Goal: Submit feedback/report problem: Leave review/rating

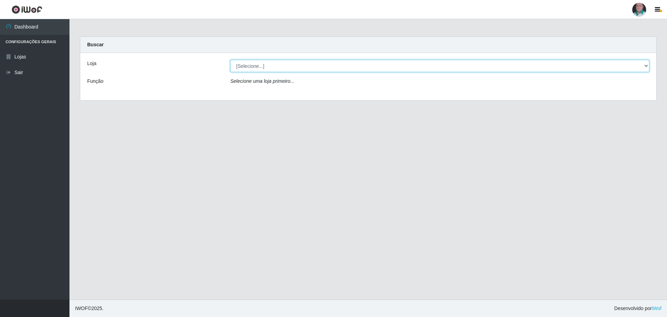
click at [284, 66] on select "[Selecione...] Mar Vermelho - Loja 05" at bounding box center [439, 66] width 419 height 12
select select "252"
click at [230, 60] on select "[Selecione...] Mar Vermelho - Loja 05" at bounding box center [439, 66] width 419 height 12
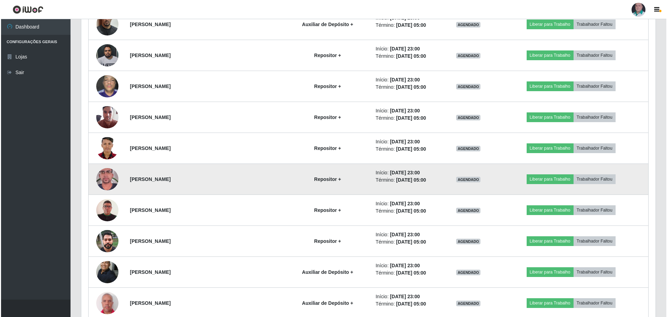
scroll to position [1197, 0]
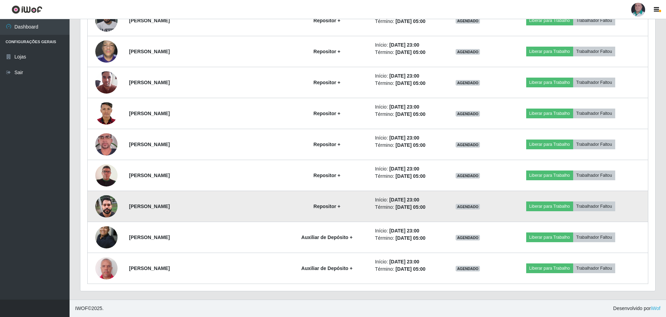
click at [110, 148] on img at bounding box center [106, 206] width 22 height 30
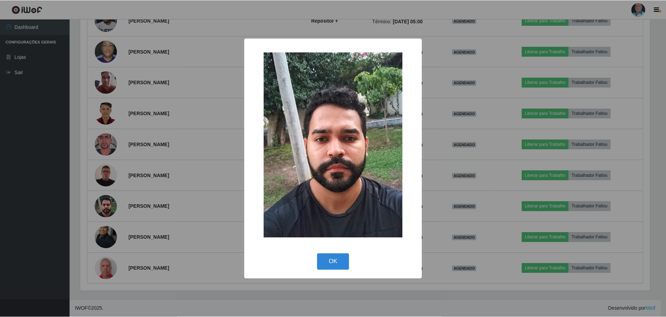
scroll to position [144, 571]
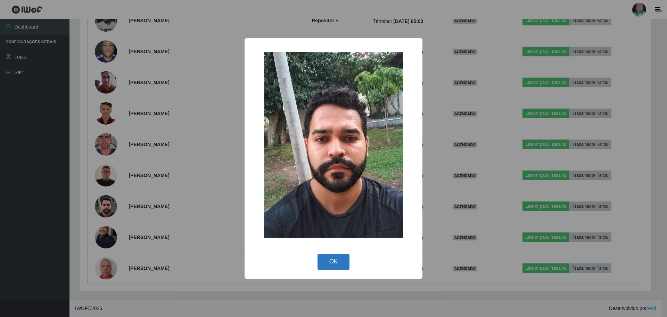
click at [284, 148] on button "OK" at bounding box center [334, 261] width 32 height 16
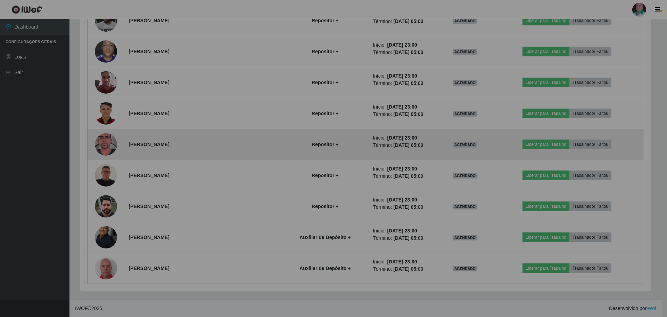
scroll to position [144, 574]
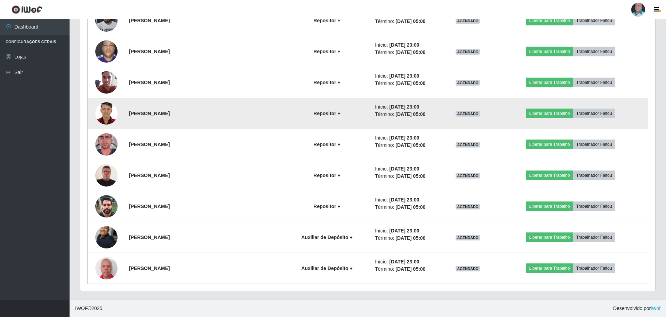
click at [110, 113] on img at bounding box center [106, 113] width 22 height 31
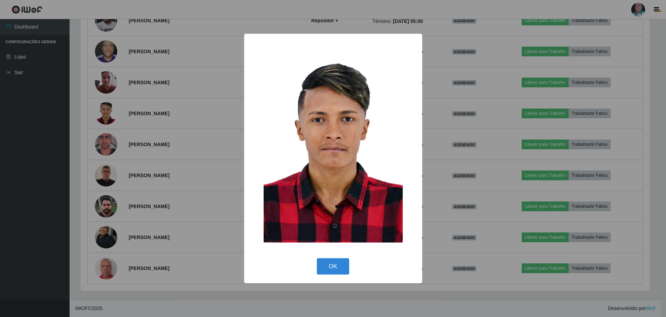
scroll to position [144, 571]
click at [284, 148] on button "OK" at bounding box center [334, 266] width 32 height 16
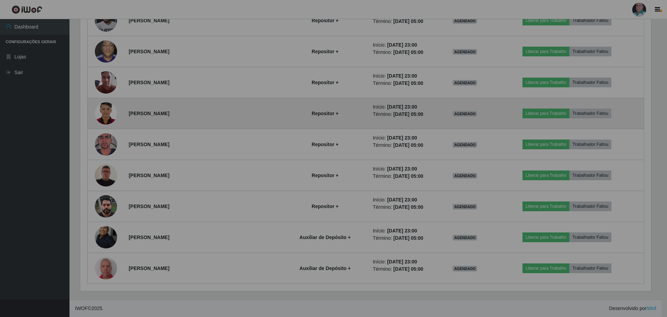
scroll to position [144, 574]
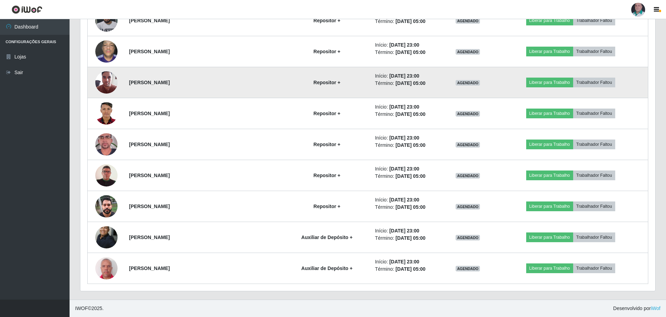
click at [103, 83] on img at bounding box center [106, 82] width 22 height 30
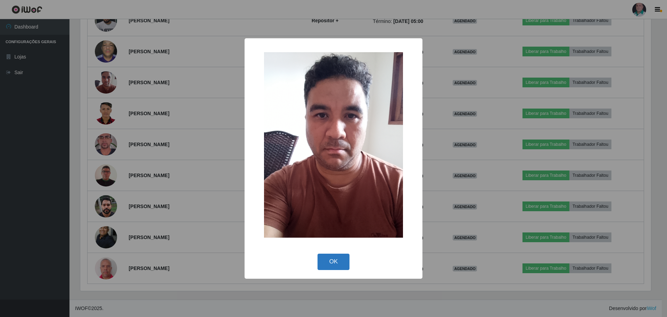
click at [284, 148] on button "OK" at bounding box center [334, 261] width 32 height 16
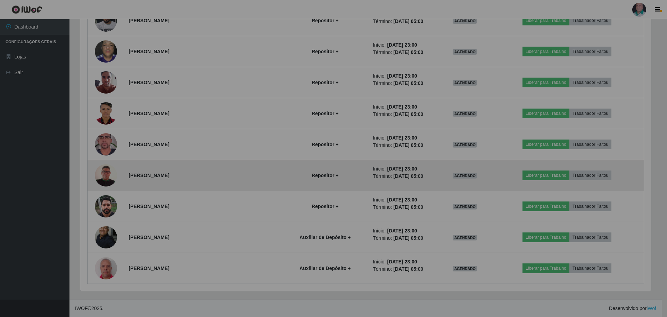
scroll to position [144, 574]
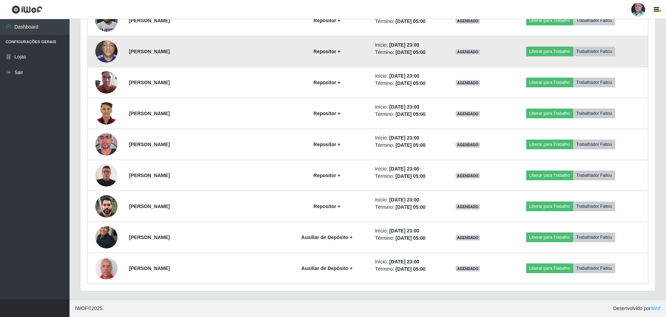
click at [111, 52] on img at bounding box center [106, 51] width 22 height 30
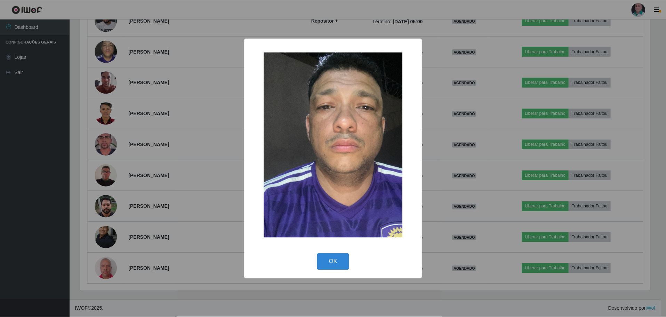
scroll to position [144, 571]
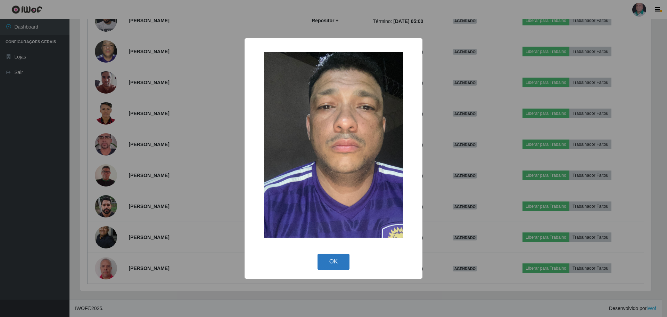
click at [284, 148] on button "OK" at bounding box center [334, 261] width 32 height 16
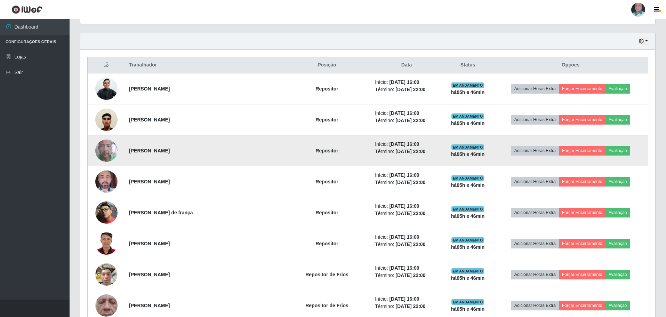
scroll to position [139, 0]
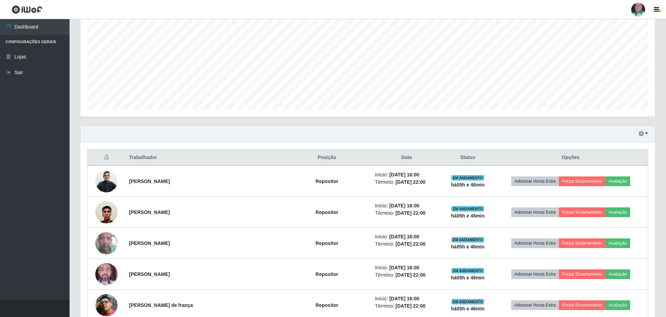
click at [284, 120] on div "Agendamentos Day Month 03/09 Agendamentos 221.91" at bounding box center [368, 48] width 586 height 153
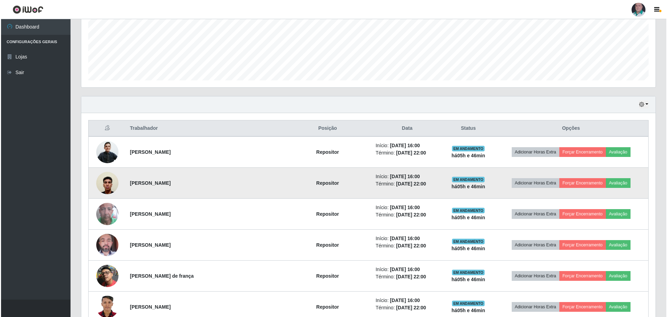
scroll to position [209, 0]
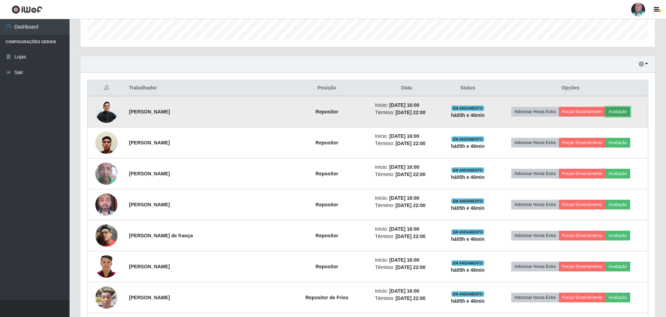
click at [284, 114] on button "Avaliação" at bounding box center [617, 112] width 25 height 10
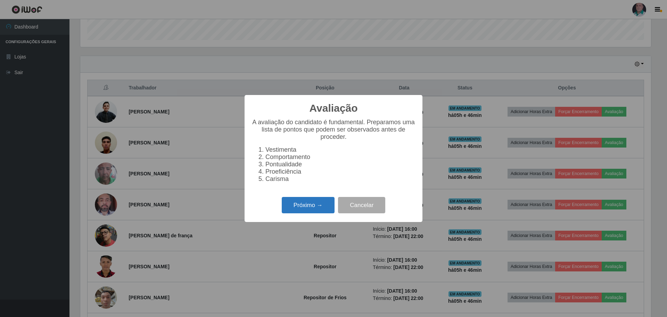
click at [284, 148] on button "Próximo →" at bounding box center [308, 205] width 53 height 16
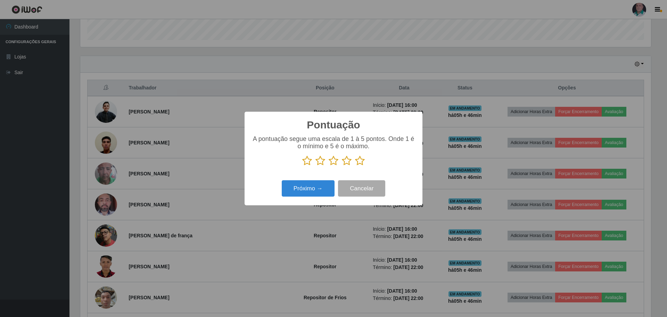
scroll to position [347385, 346958]
click at [284, 148] on icon at bounding box center [360, 160] width 10 height 10
click at [284, 148] on input "radio" at bounding box center [355, 166] width 0 height 0
click at [284, 148] on button "Próximo →" at bounding box center [308, 188] width 53 height 16
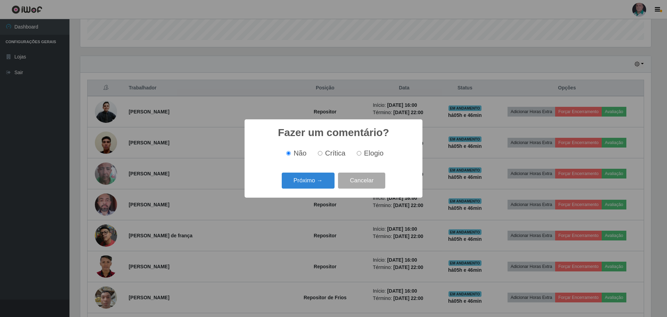
click at [284, 148] on span "Elogio" at bounding box center [373, 153] width 19 height 8
click at [284, 148] on input "Elogio" at bounding box center [359, 153] width 5 height 5
radio input "true"
click at [284, 148] on button "Próximo →" at bounding box center [308, 180] width 53 height 16
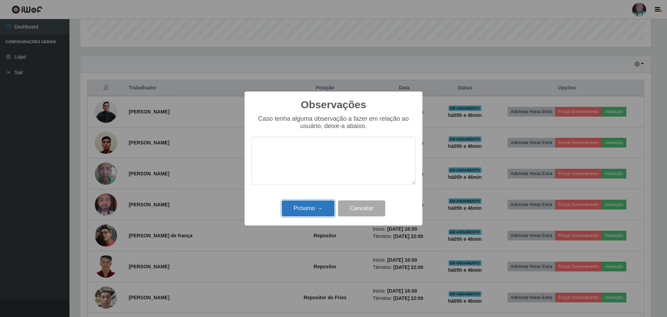
drag, startPoint x: 307, startPoint y: 208, endPoint x: 412, endPoint y: 207, distance: 105.0
click at [284, 148] on button "Próximo →" at bounding box center [308, 208] width 53 height 16
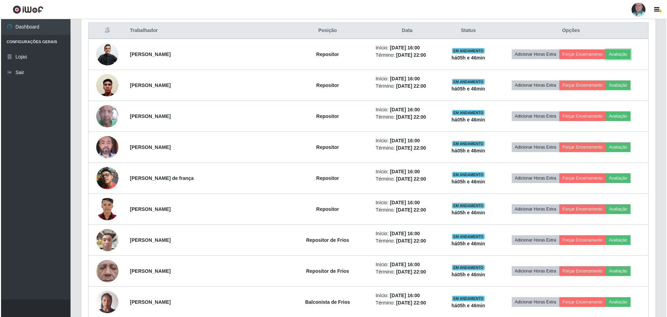
scroll to position [278, 0]
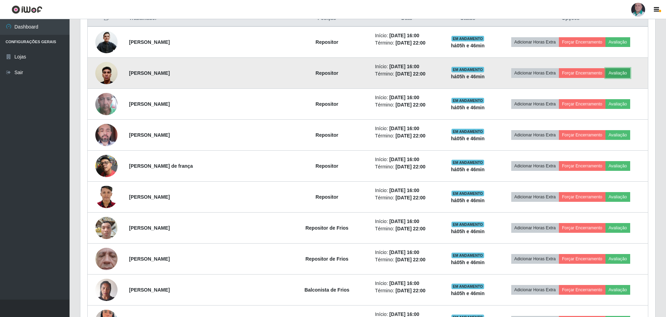
click at [284, 75] on button "Avaliação" at bounding box center [617, 73] width 25 height 10
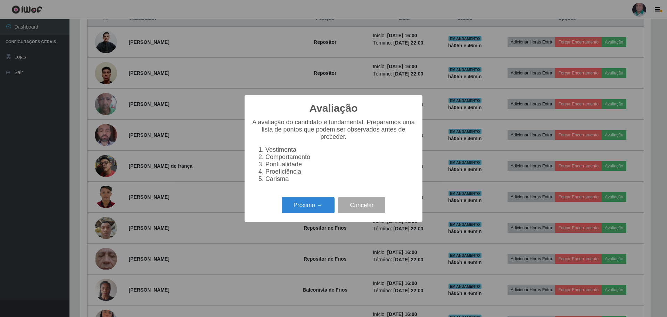
click at [284, 148] on div "Próximo → Cancelar" at bounding box center [334, 205] width 164 height 20
click at [284, 148] on button "Próximo →" at bounding box center [308, 205] width 53 height 16
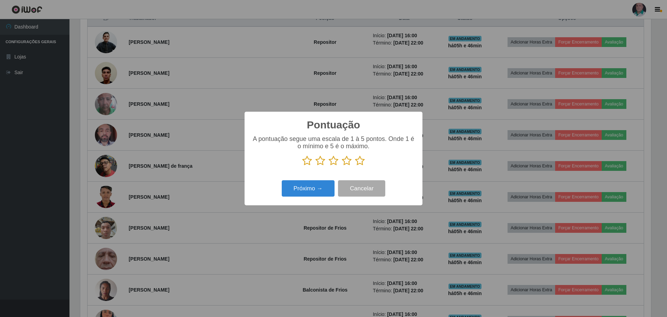
click at [284, 148] on icon at bounding box center [360, 160] width 10 height 10
click at [284, 148] on input "radio" at bounding box center [355, 166] width 0 height 0
click at [284, 148] on button "Próximo →" at bounding box center [308, 188] width 53 height 16
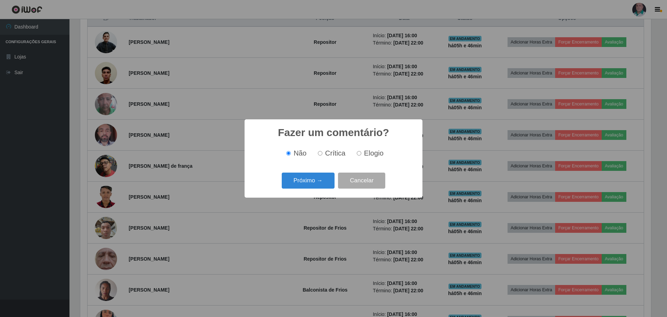
click at [284, 148] on label "Elogio" at bounding box center [369, 153] width 30 height 8
click at [284, 148] on input "Elogio" at bounding box center [359, 153] width 5 height 5
radio input "true"
click at [284, 148] on button "Próximo →" at bounding box center [308, 180] width 53 height 16
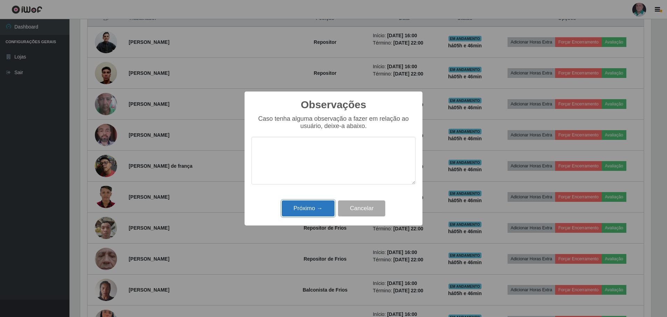
click at [284, 148] on button "Próximo →" at bounding box center [308, 208] width 53 height 16
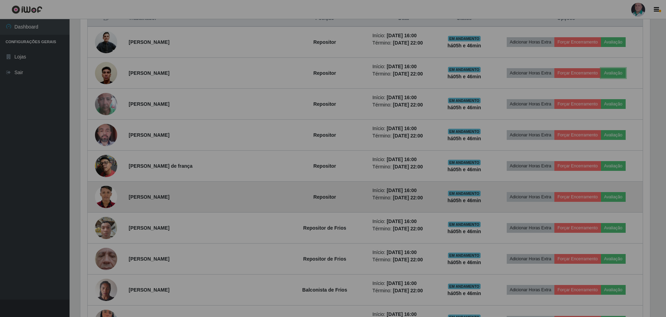
scroll to position [144, 574]
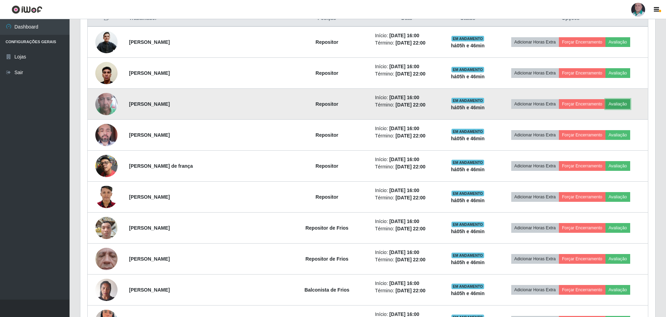
click at [284, 104] on button "Avaliação" at bounding box center [617, 104] width 25 height 10
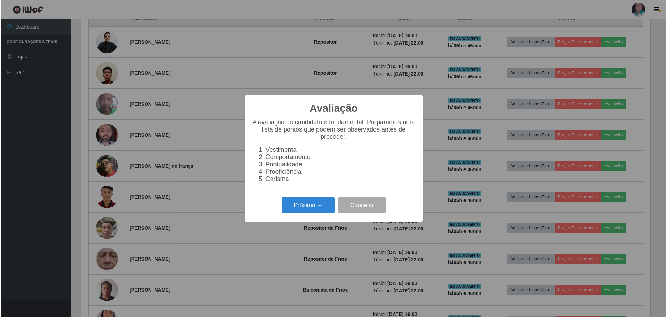
scroll to position [144, 571]
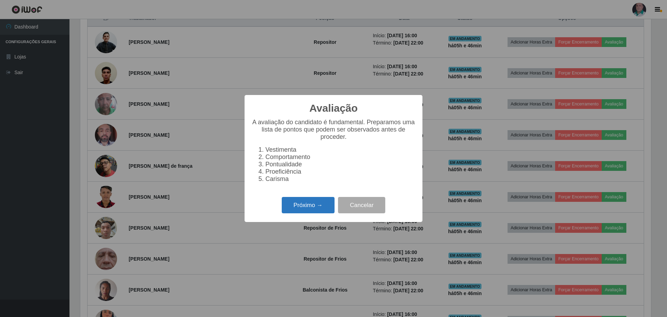
click at [284, 148] on button "Próximo →" at bounding box center [308, 205] width 53 height 16
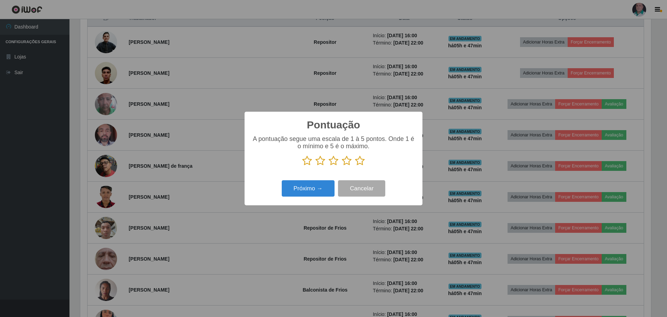
click at [284, 148] on icon at bounding box center [360, 160] width 10 height 10
click at [284, 148] on input "radio" at bounding box center [355, 166] width 0 height 0
click at [284, 148] on button "Próximo →" at bounding box center [308, 188] width 53 height 16
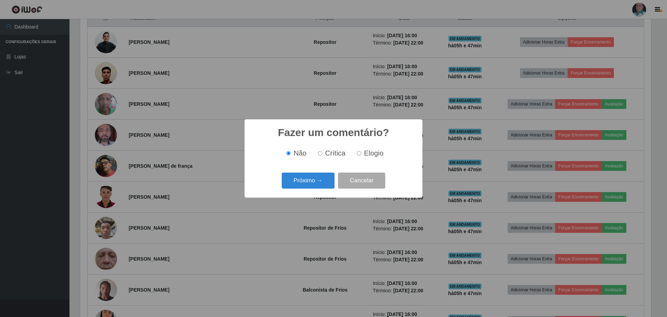
click at [284, 148] on span "Elogio" at bounding box center [373, 153] width 19 height 8
click at [284, 148] on input "Elogio" at bounding box center [359, 153] width 5 height 5
radio input "true"
click at [284, 148] on button "Próximo →" at bounding box center [308, 180] width 53 height 16
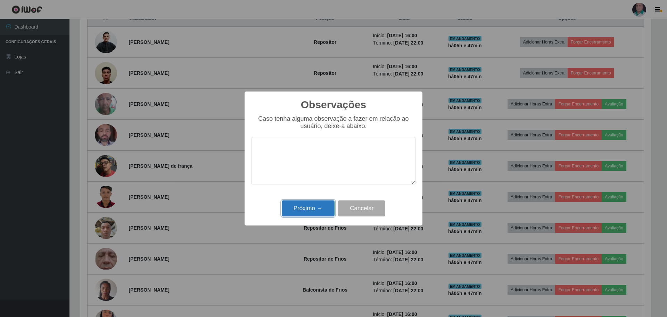
click at [284, 148] on button "Próximo →" at bounding box center [308, 208] width 53 height 16
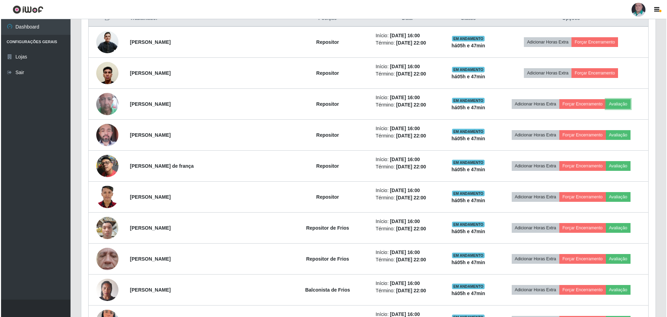
scroll to position [144, 574]
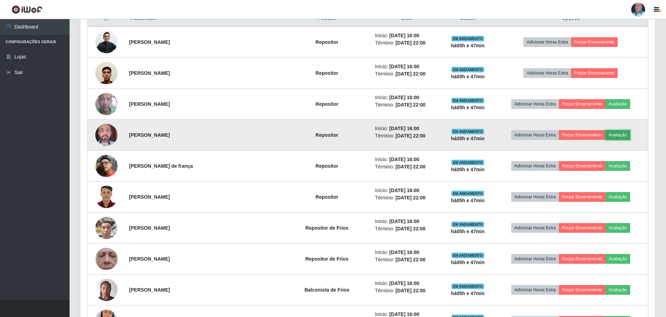
click at [284, 132] on button "Avaliação" at bounding box center [617, 135] width 25 height 10
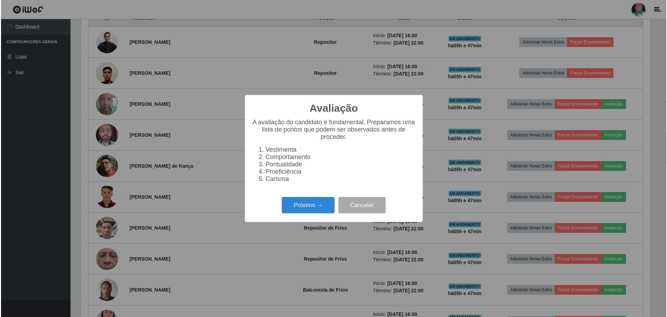
scroll to position [144, 571]
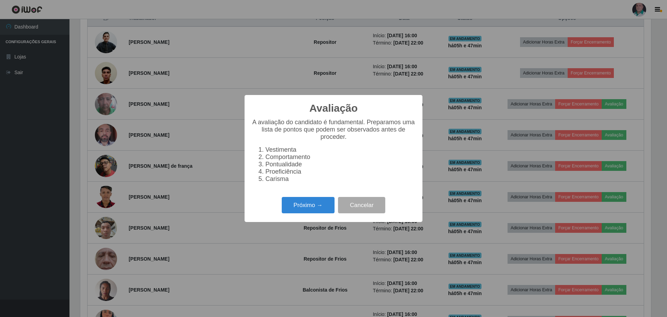
click at [284, 148] on div "Próximo → Cancelar" at bounding box center [334, 205] width 164 height 20
click at [284, 148] on button "Próximo →" at bounding box center [308, 205] width 53 height 16
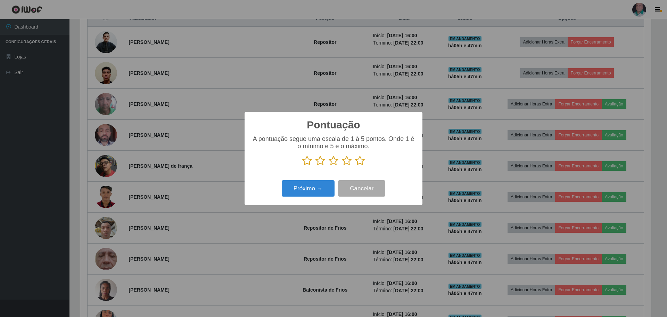
click at [284, 148] on icon at bounding box center [360, 160] width 10 height 10
click at [284, 148] on input "radio" at bounding box center [355, 166] width 0 height 0
click at [284, 148] on div "Pontuação × A pontuação segue uma escala de 1 à 5 pontos. Onde 1 é o mínimo e 5…" at bounding box center [334, 158] width 178 height 93
click at [284, 148] on button "Próximo →" at bounding box center [308, 188] width 53 height 16
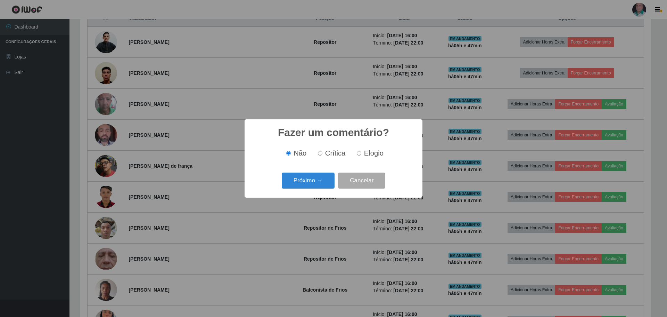
click at [284, 148] on span "Elogio" at bounding box center [373, 153] width 19 height 8
click at [284, 148] on input "Elogio" at bounding box center [359, 153] width 5 height 5
radio input "true"
click at [284, 148] on button "Próximo →" at bounding box center [308, 180] width 53 height 16
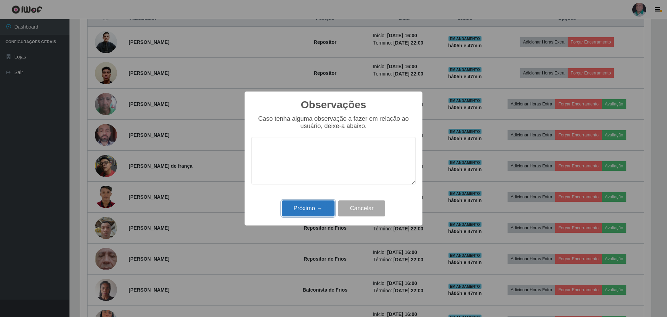
click at [284, 148] on button "Próximo →" at bounding box center [308, 208] width 53 height 16
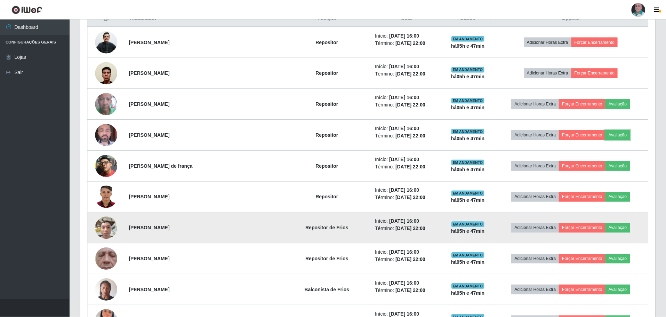
scroll to position [144, 574]
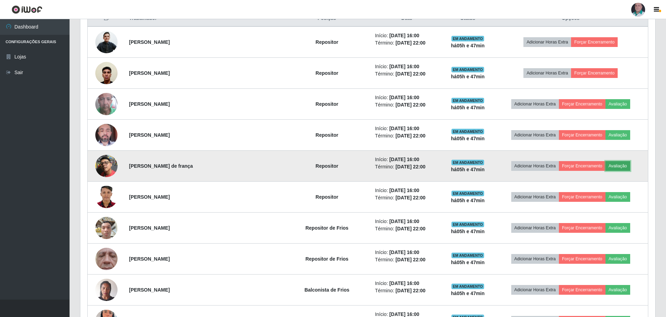
click at [284, 148] on button "Avaliação" at bounding box center [617, 166] width 25 height 10
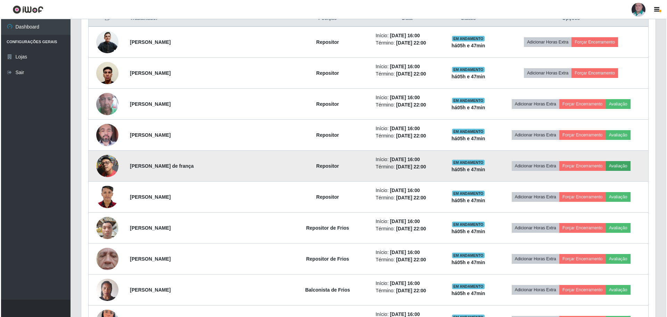
scroll to position [144, 571]
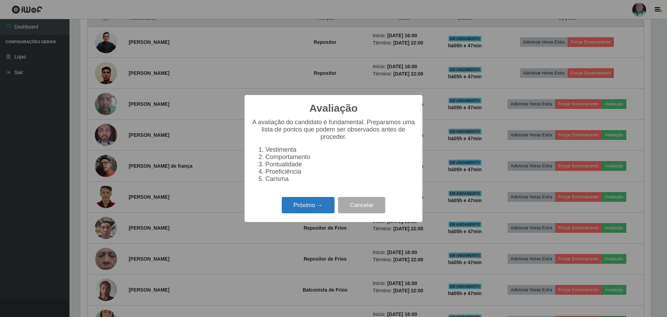
click at [284, 148] on button "Próximo →" at bounding box center [308, 205] width 53 height 16
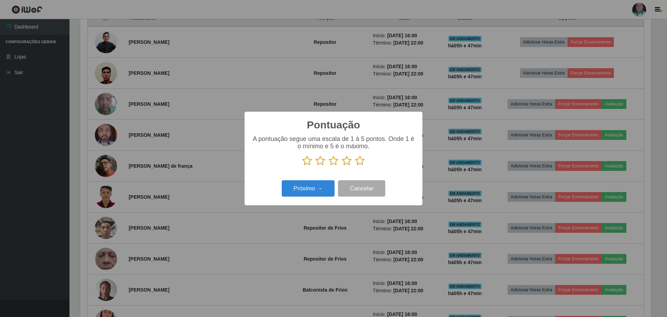
scroll to position [347385, 346958]
click at [284, 148] on icon at bounding box center [360, 160] width 10 height 10
click at [284, 148] on input "radio" at bounding box center [355, 166] width 0 height 0
click at [284, 148] on button "Próximo →" at bounding box center [308, 188] width 53 height 16
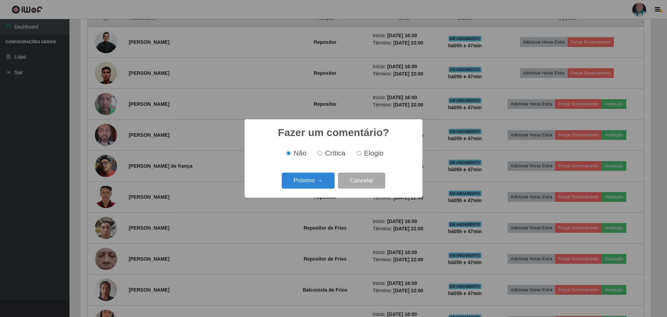
click at [284, 148] on span "Elogio" at bounding box center [373, 153] width 19 height 8
click at [284, 148] on input "Elogio" at bounding box center [359, 153] width 5 height 5
radio input "true"
click at [284, 148] on button "Próximo →" at bounding box center [308, 180] width 53 height 16
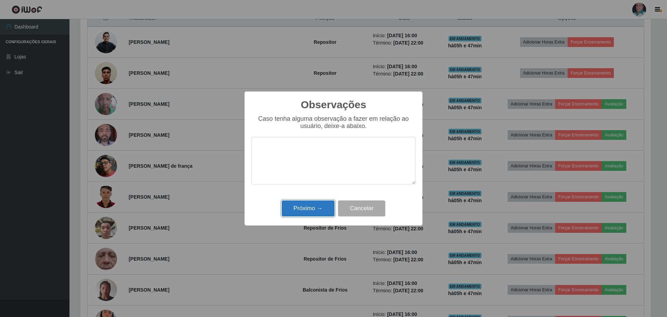
click at [284, 148] on button "Próximo →" at bounding box center [308, 208] width 53 height 16
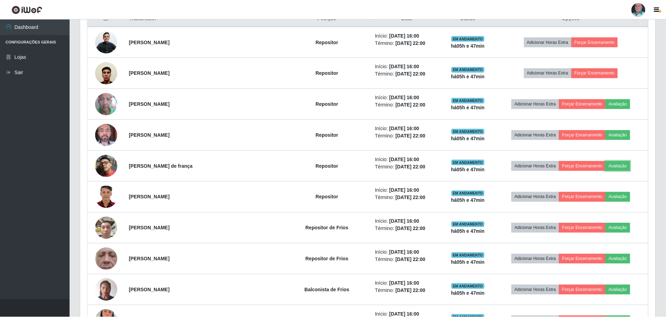
scroll to position [0, 0]
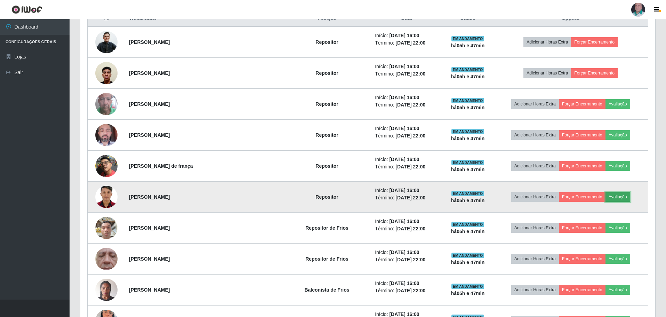
click at [284, 148] on button "Avaliação" at bounding box center [617, 197] width 25 height 10
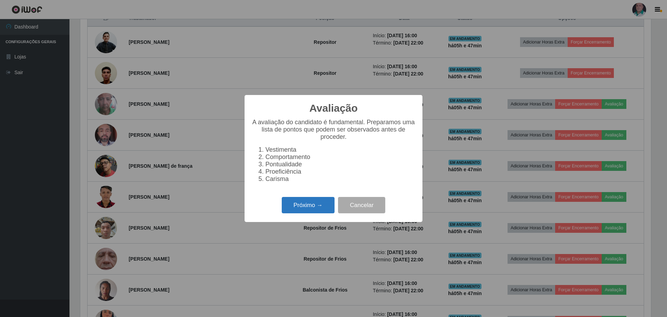
click at [284, 148] on button "Próximo →" at bounding box center [308, 205] width 53 height 16
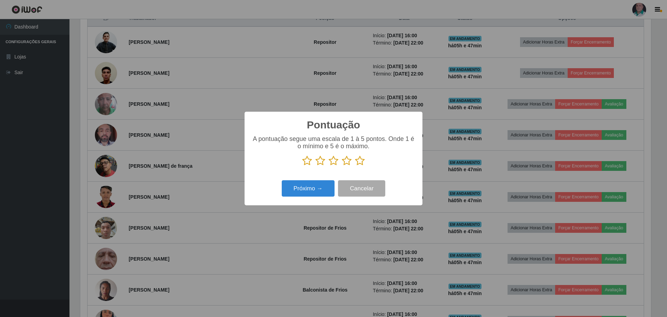
click at [284, 148] on icon at bounding box center [360, 160] width 10 height 10
click at [284, 148] on input "radio" at bounding box center [355, 166] width 0 height 0
click at [284, 148] on button "Próximo →" at bounding box center [308, 188] width 53 height 16
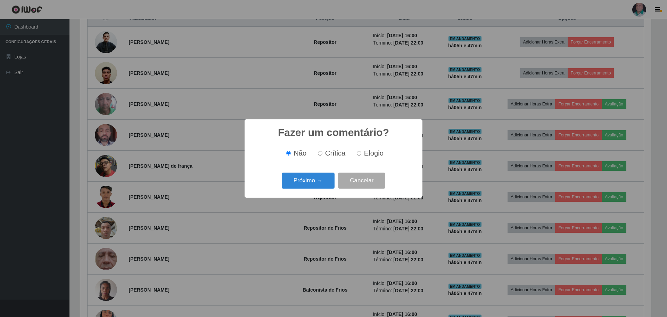
click at [284, 145] on div "Não Crítica Elogio" at bounding box center [334, 153] width 164 height 21
click at [284, 148] on span "Elogio" at bounding box center [373, 153] width 19 height 8
click at [284, 148] on input "Elogio" at bounding box center [359, 153] width 5 height 5
radio input "true"
click at [284, 148] on button "Próximo →" at bounding box center [308, 180] width 53 height 16
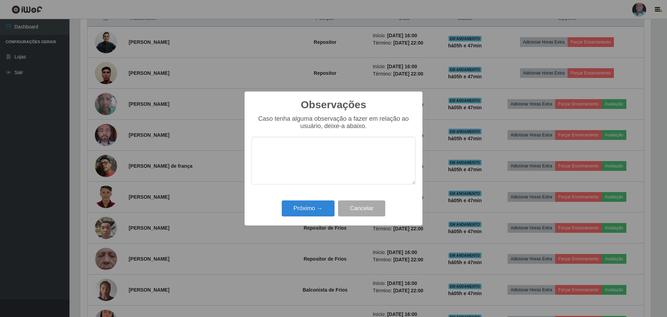
click at [284, 148] on div "Próximo → Cancelar" at bounding box center [334, 208] width 164 height 20
click at [284, 148] on button "Próximo →" at bounding box center [308, 208] width 53 height 16
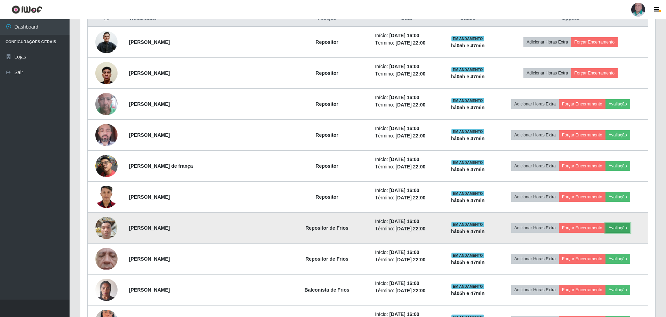
click at [284, 148] on button "Avaliação" at bounding box center [617, 228] width 25 height 10
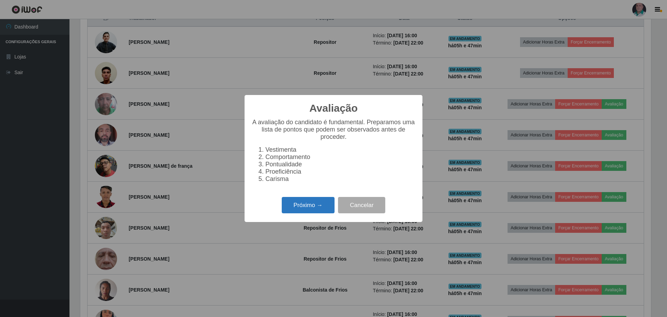
click at [284, 148] on button "Próximo →" at bounding box center [308, 205] width 53 height 16
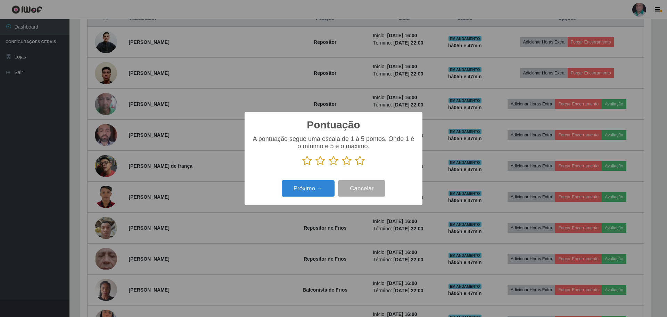
click at [284, 148] on icon at bounding box center [360, 160] width 10 height 10
click at [284, 148] on input "radio" at bounding box center [355, 166] width 0 height 0
click at [284, 148] on button "Próximo →" at bounding box center [308, 188] width 53 height 16
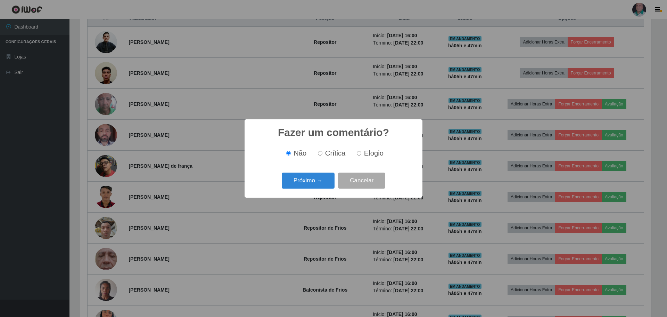
click at [284, 148] on span "Elogio" at bounding box center [373, 153] width 19 height 8
click at [284, 148] on input "Elogio" at bounding box center [359, 153] width 5 height 5
radio input "true"
click at [284, 148] on button "Próximo →" at bounding box center [308, 180] width 53 height 16
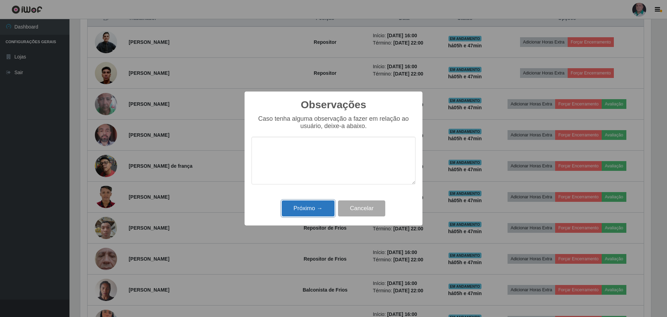
click at [284, 148] on button "Próximo →" at bounding box center [308, 208] width 53 height 16
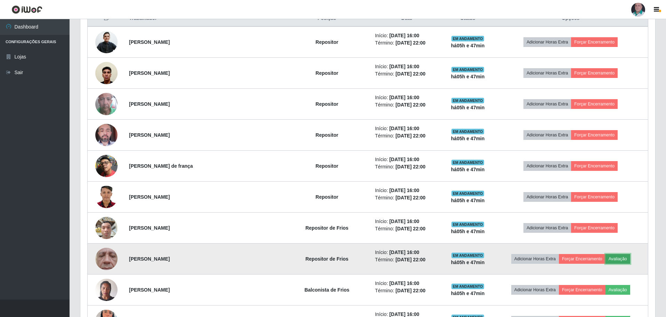
click at [284, 148] on button "Avaliação" at bounding box center [617, 259] width 25 height 10
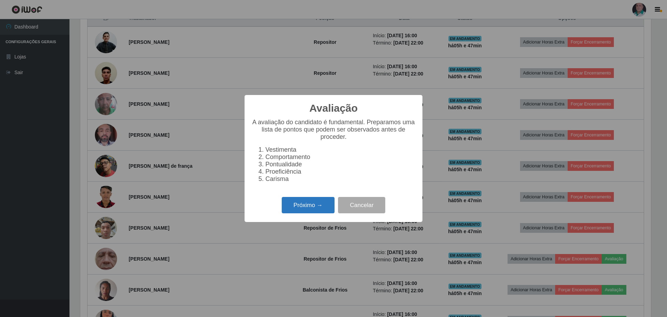
click at [284, 148] on button "Próximo →" at bounding box center [308, 205] width 53 height 16
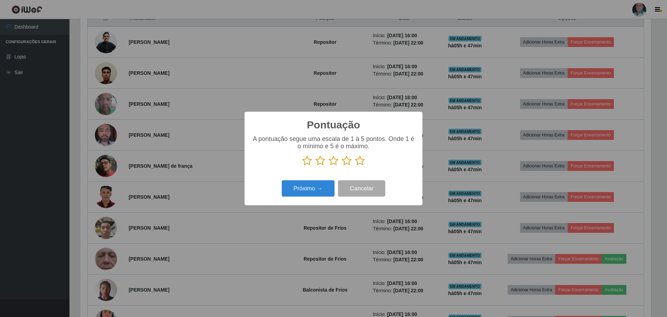
click at [284, 148] on icon at bounding box center [360, 160] width 10 height 10
click at [284, 148] on input "radio" at bounding box center [355, 166] width 0 height 0
click at [284, 148] on button "Próximo →" at bounding box center [308, 188] width 53 height 16
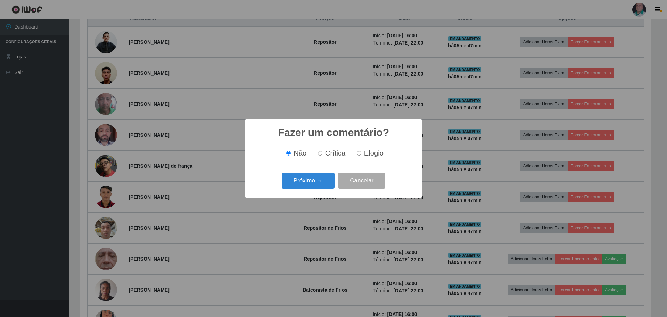
click at [284, 148] on input "Elogio" at bounding box center [359, 153] width 5 height 5
radio input "true"
click at [284, 148] on button "Próximo →" at bounding box center [308, 180] width 53 height 16
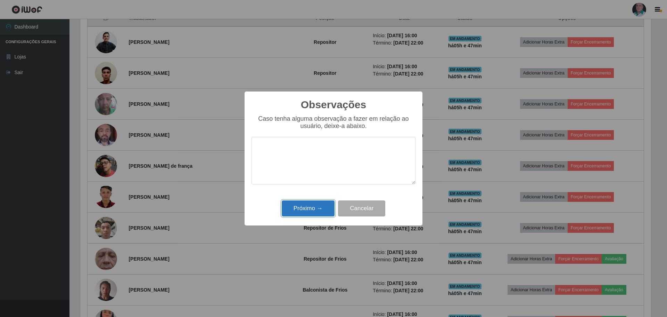
click at [284, 148] on button "Próximo →" at bounding box center [308, 208] width 53 height 16
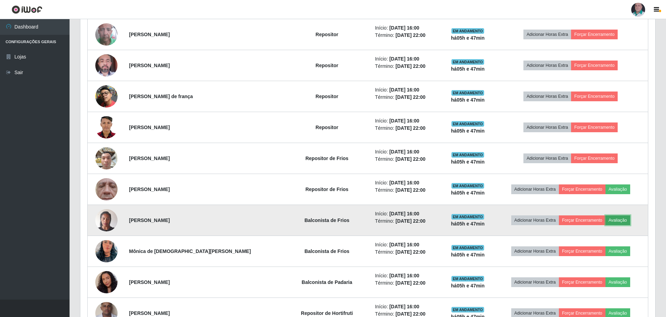
click at [284, 148] on button "Avaliação" at bounding box center [617, 220] width 25 height 10
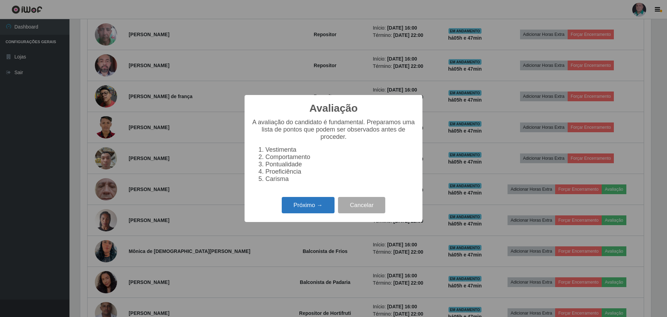
click at [284, 148] on button "Próximo →" at bounding box center [308, 205] width 53 height 16
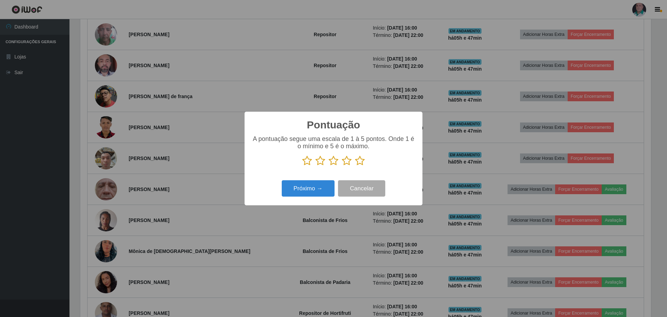
click at [284, 148] on p at bounding box center [334, 160] width 164 height 10
click at [284, 148] on icon at bounding box center [360, 160] width 10 height 10
click at [284, 148] on input "radio" at bounding box center [355, 166] width 0 height 0
click at [284, 148] on button "Próximo →" at bounding box center [308, 188] width 53 height 16
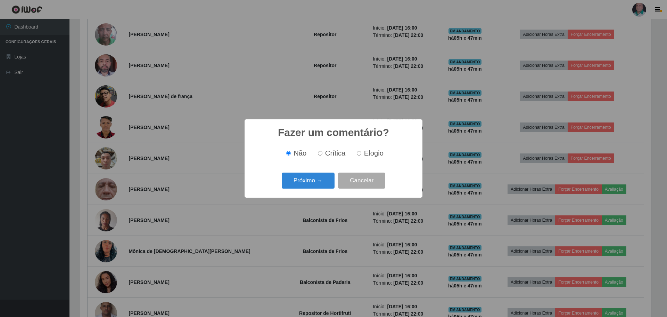
click at [284, 148] on span "Elogio" at bounding box center [373, 153] width 19 height 8
click at [284, 148] on input "Elogio" at bounding box center [359, 153] width 5 height 5
radio input "true"
click at [284, 148] on button "Próximo →" at bounding box center [308, 180] width 53 height 16
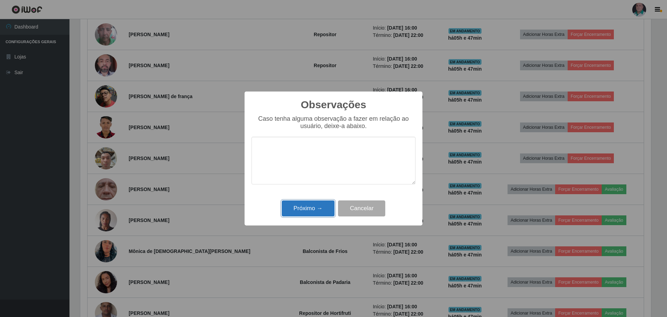
click at [284, 148] on button "Próximo →" at bounding box center [308, 208] width 53 height 16
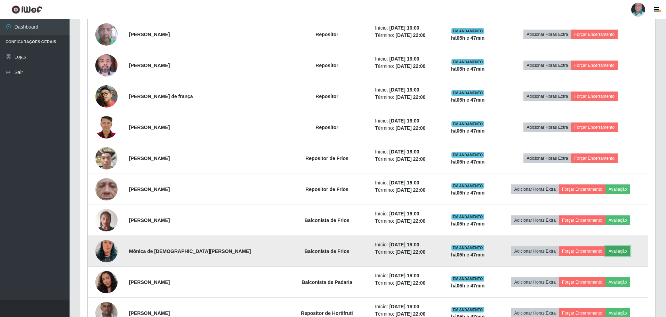
click at [284, 148] on button "Avaliação" at bounding box center [617, 251] width 25 height 10
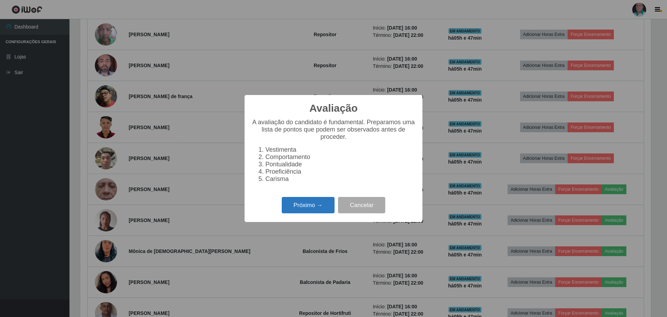
click at [284, 148] on button "Próximo →" at bounding box center [308, 205] width 53 height 16
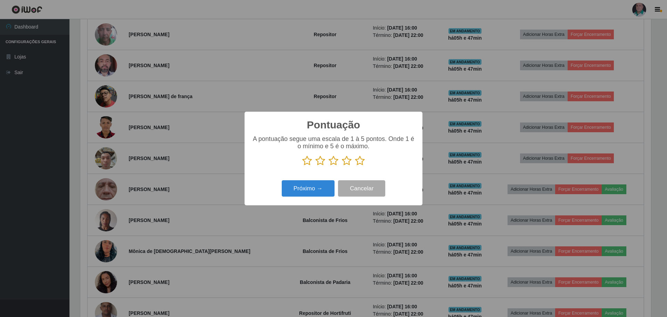
click at [284, 148] on icon at bounding box center [360, 160] width 10 height 10
click at [284, 148] on input "radio" at bounding box center [355, 166] width 0 height 0
click at [284, 148] on button "Próximo →" at bounding box center [308, 188] width 53 height 16
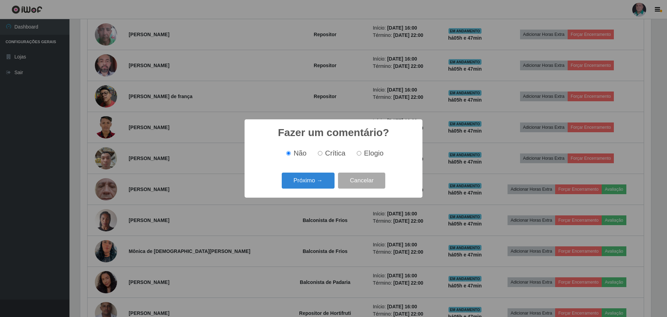
click at [284, 148] on span "Elogio" at bounding box center [373, 153] width 19 height 8
click at [284, 148] on input "Elogio" at bounding box center [359, 153] width 5 height 5
radio input "true"
click at [284, 148] on button "Próximo →" at bounding box center [308, 180] width 53 height 16
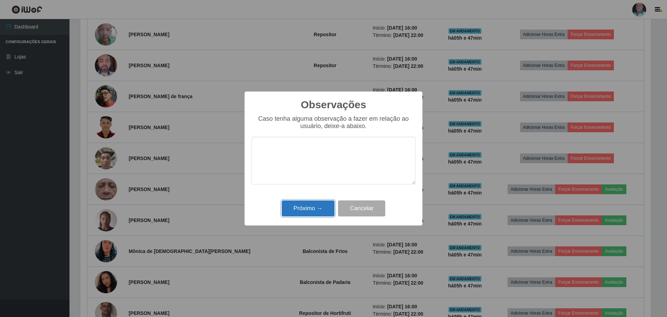
click at [284, 148] on button "Próximo →" at bounding box center [308, 208] width 53 height 16
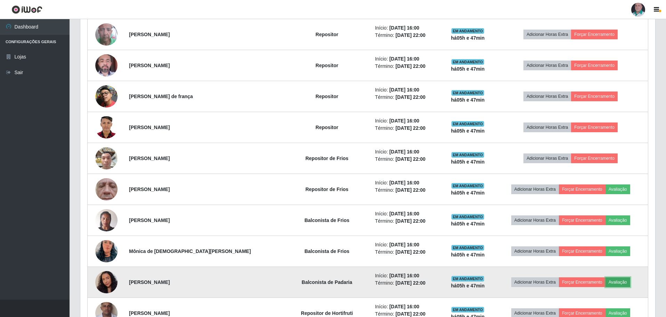
click at [284, 148] on button "Avaliação" at bounding box center [617, 282] width 25 height 10
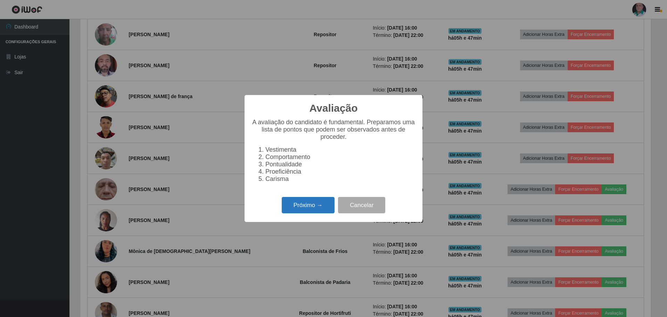
click at [284, 148] on button "Próximo →" at bounding box center [308, 205] width 53 height 16
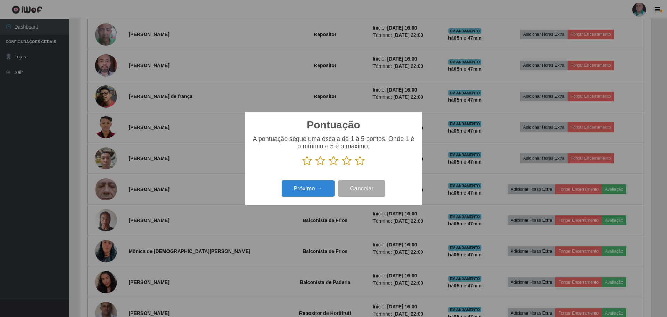
click at [284, 148] on icon at bounding box center [360, 160] width 10 height 10
click at [284, 148] on input "radio" at bounding box center [355, 166] width 0 height 0
click at [284, 148] on div "Pontuação × A pontuação segue uma escala de 1 à 5 pontos. Onde 1 é o mínimo e 5…" at bounding box center [334, 158] width 178 height 93
click at [284, 148] on button "Próximo →" at bounding box center [308, 188] width 53 height 16
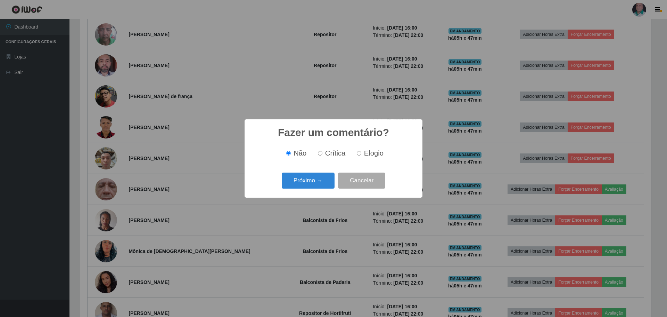
click at [284, 148] on span "Elogio" at bounding box center [373, 153] width 19 height 8
click at [284, 148] on input "Elogio" at bounding box center [359, 153] width 5 height 5
radio input "true"
click at [284, 148] on button "Próximo →" at bounding box center [308, 180] width 53 height 16
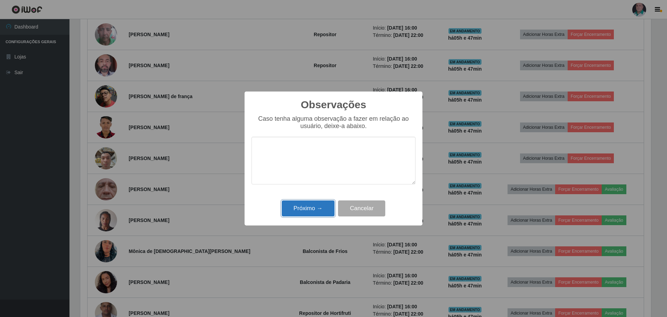
click at [284, 148] on button "Próximo →" at bounding box center [308, 208] width 53 height 16
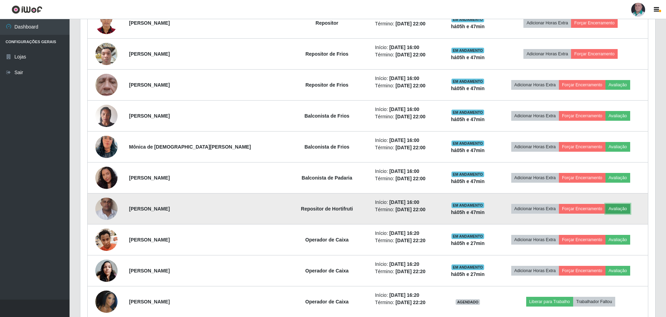
click at [284, 148] on button "Avaliação" at bounding box center [617, 209] width 25 height 10
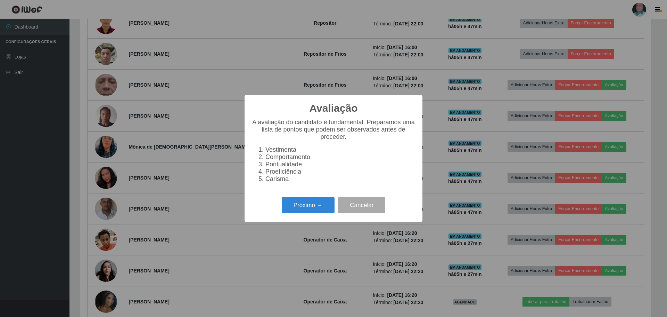
click at [284, 75] on div "Avaliação × A avaliação do candidato é fundamental. Preparamos uma lista de pon…" at bounding box center [333, 158] width 667 height 317
click at [284, 148] on button "Cancelar" at bounding box center [361, 205] width 47 height 16
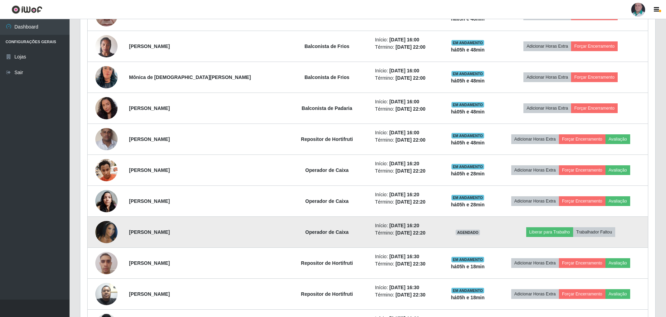
click at [106, 148] on img at bounding box center [106, 232] width 22 height 40
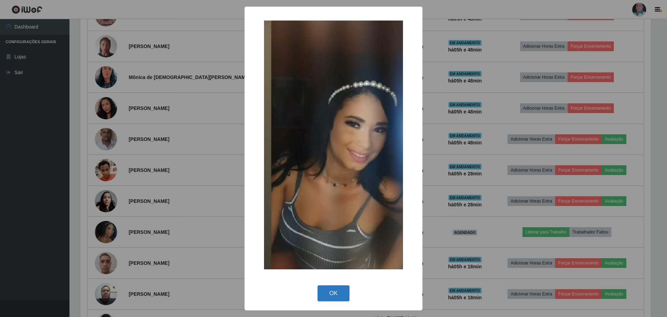
click at [284, 148] on button "OK" at bounding box center [334, 293] width 32 height 16
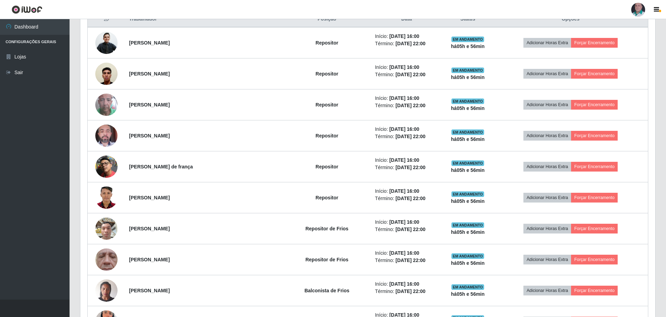
scroll to position [243, 0]
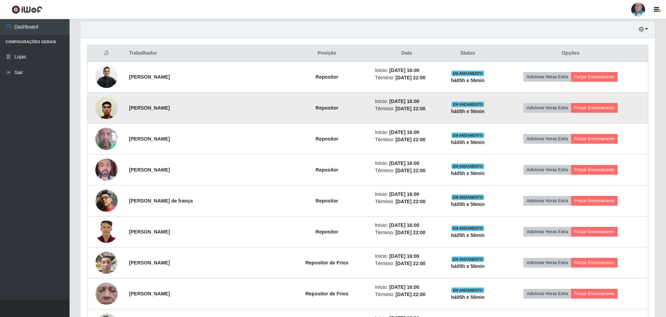
click at [113, 107] on img at bounding box center [106, 108] width 22 height 30
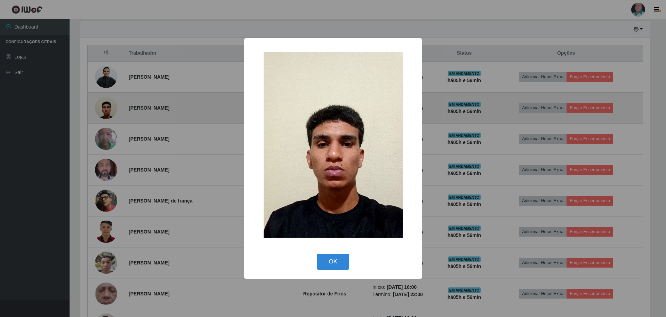
scroll to position [144, 571]
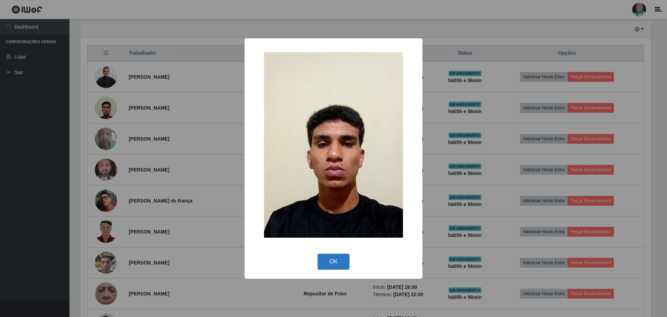
click at [284, 148] on button "OK" at bounding box center [334, 261] width 32 height 16
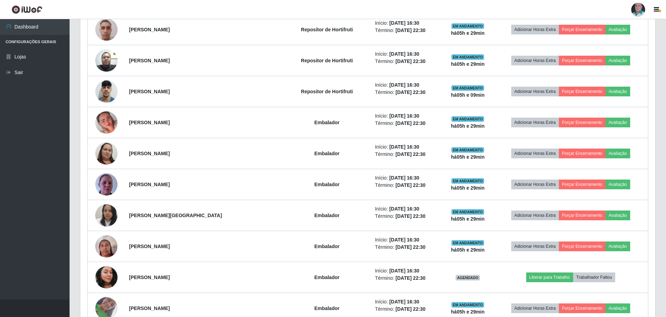
scroll to position [675, 0]
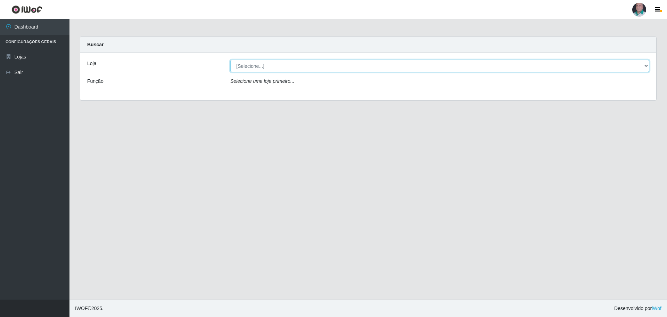
click at [300, 67] on select "[Selecione...] Mar Vermelho - Loja 05" at bounding box center [439, 66] width 419 height 12
select select "252"
click at [230, 60] on select "[Selecione...] Mar Vermelho - Loja 05" at bounding box center [439, 66] width 419 height 12
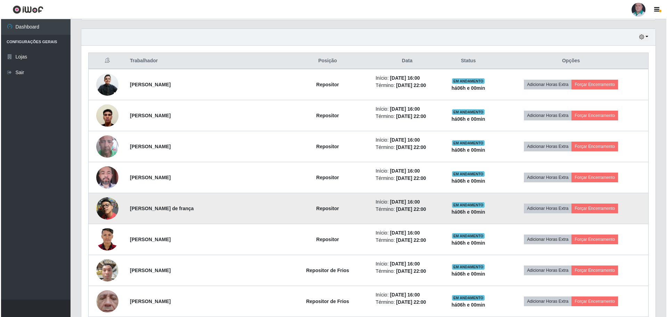
scroll to position [243, 0]
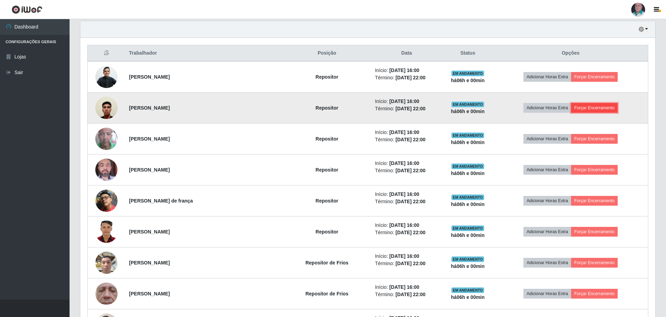
click at [591, 105] on button "Forçar Encerramento" at bounding box center [594, 108] width 47 height 10
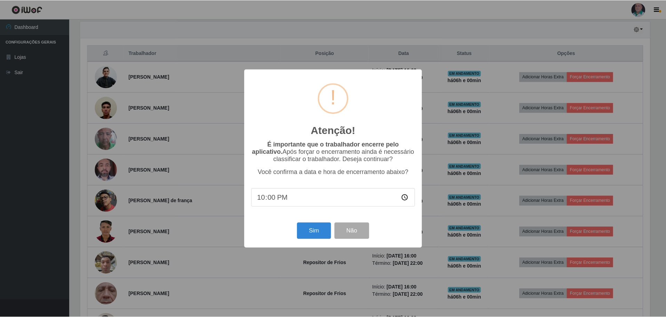
scroll to position [144, 571]
click at [304, 235] on button "Sim" at bounding box center [314, 230] width 34 height 16
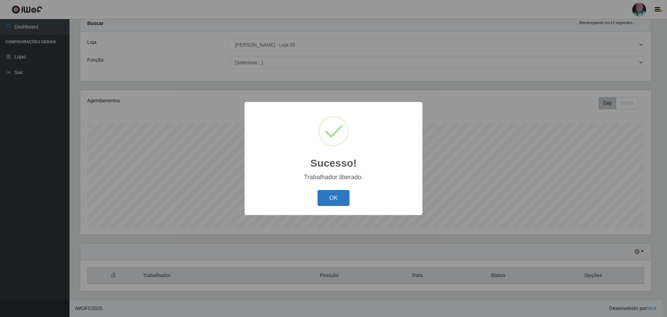
click at [330, 200] on button "OK" at bounding box center [334, 198] width 32 height 16
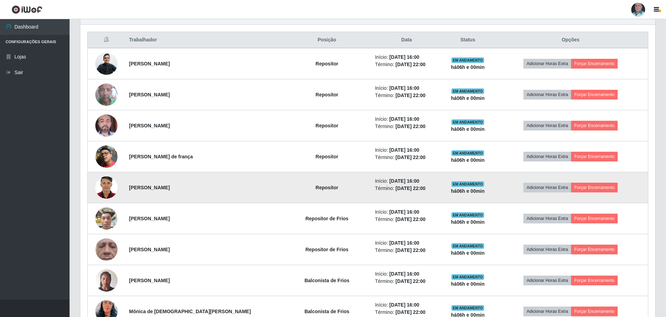
scroll to position [299, 0]
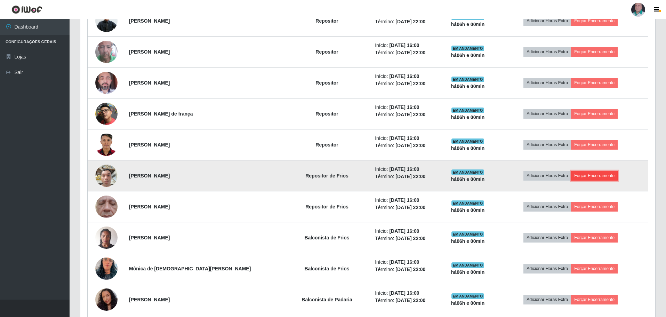
click at [582, 177] on button "Forçar Encerramento" at bounding box center [594, 176] width 47 height 10
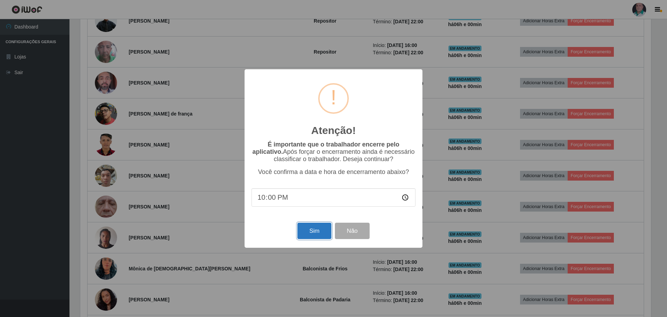
click at [311, 231] on button "Sim" at bounding box center [314, 230] width 34 height 16
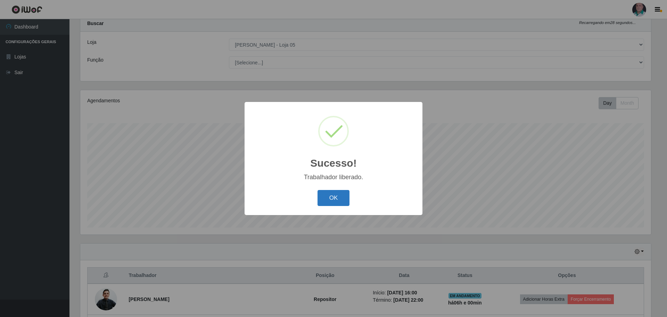
click at [332, 199] on button "OK" at bounding box center [334, 198] width 32 height 16
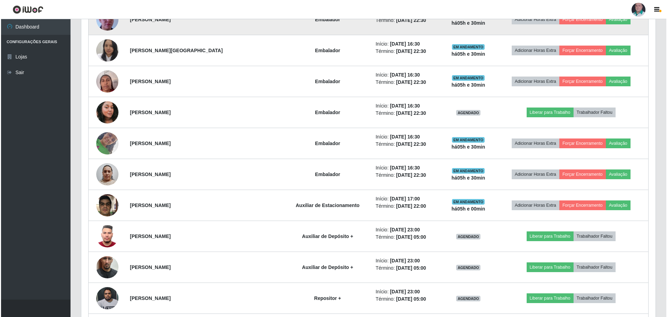
scroll to position [890, 0]
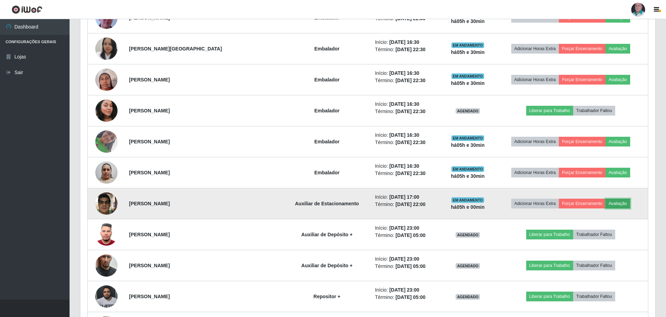
click at [612, 202] on button "Avaliação" at bounding box center [617, 203] width 25 height 10
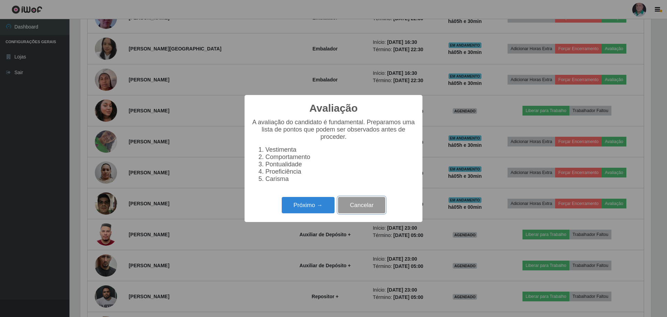
click at [357, 204] on button "Cancelar" at bounding box center [361, 205] width 47 height 16
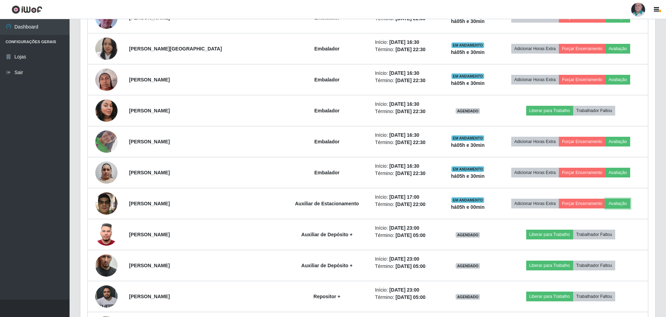
scroll to position [0, 0]
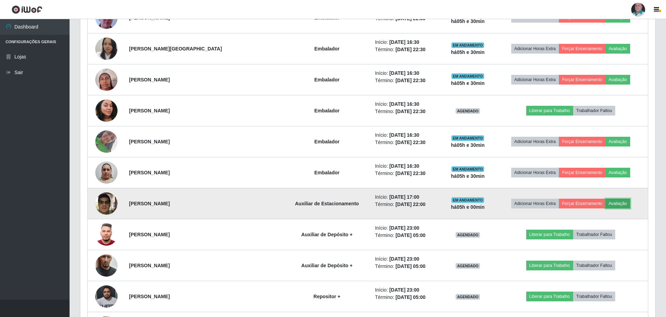
click at [618, 203] on button "Avaliação" at bounding box center [617, 203] width 25 height 10
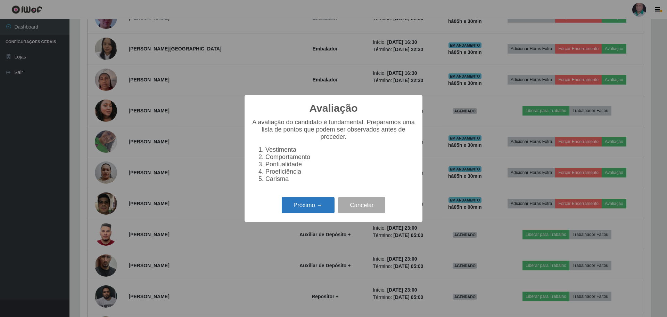
click at [313, 206] on button "Próximo →" at bounding box center [308, 205] width 53 height 16
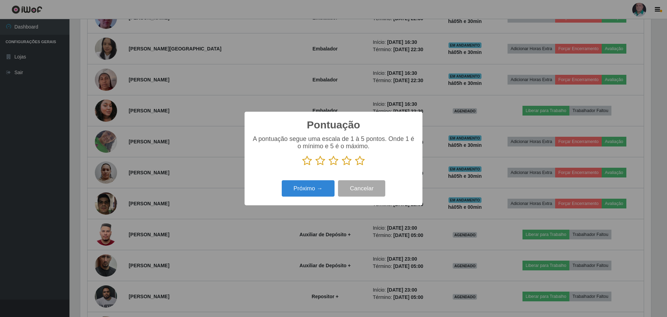
click at [362, 160] on icon at bounding box center [360, 160] width 10 height 10
click at [355, 166] on input "radio" at bounding box center [355, 166] width 0 height 0
click at [315, 193] on button "Próximo →" at bounding box center [308, 188] width 53 height 16
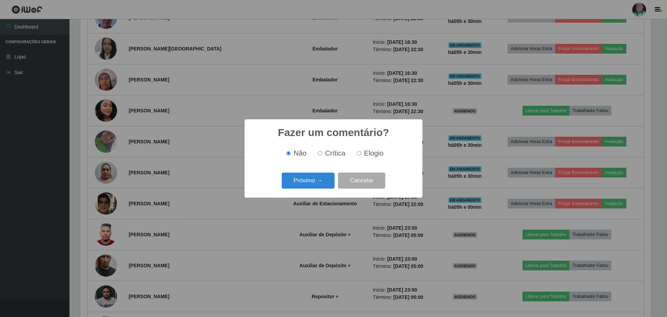
drag, startPoint x: 361, startPoint y: 152, endPoint x: 343, endPoint y: 166, distance: 23.0
click at [361, 152] on label "Elogio" at bounding box center [369, 153] width 30 height 8
click at [319, 179] on button "Próximo →" at bounding box center [308, 180] width 53 height 16
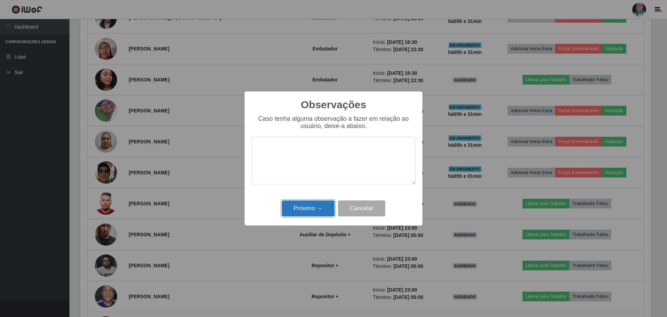
click at [323, 209] on button "Próximo →" at bounding box center [308, 208] width 53 height 16
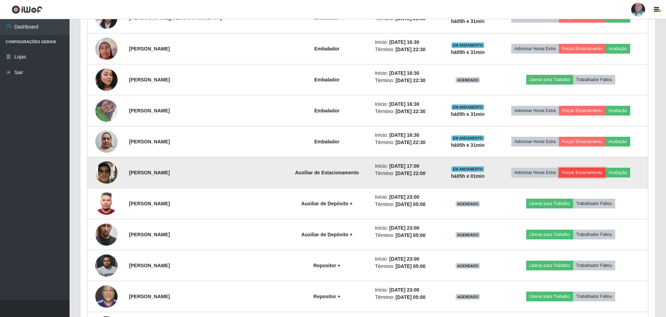
click at [564, 172] on button "Forçar Encerramento" at bounding box center [581, 173] width 47 height 10
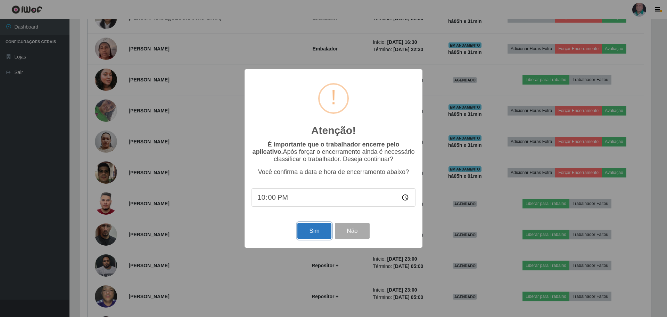
click at [317, 231] on button "Sim" at bounding box center [314, 230] width 34 height 16
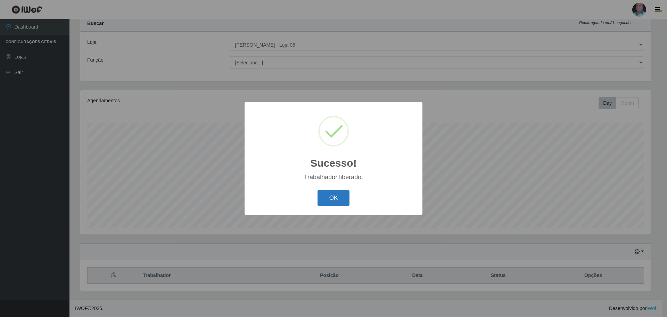
click at [328, 195] on button "OK" at bounding box center [334, 198] width 32 height 16
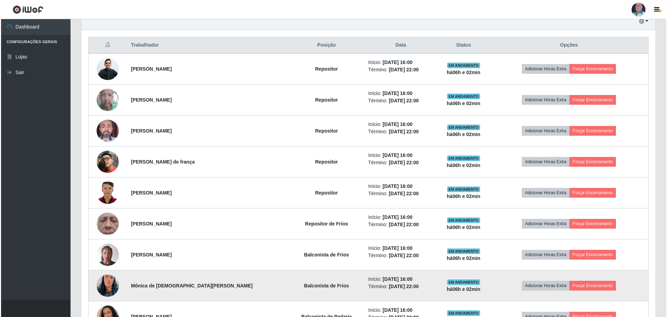
scroll to position [230, 0]
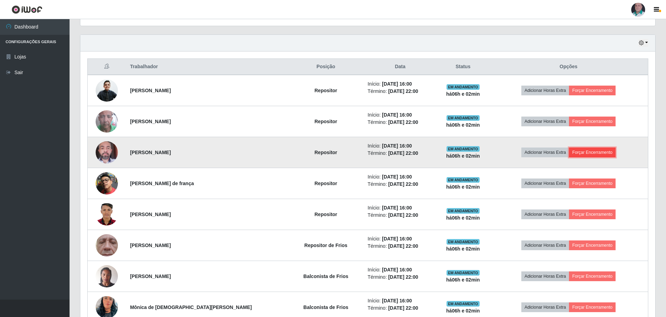
click at [584, 154] on button "Forçar Encerramento" at bounding box center [592, 152] width 47 height 10
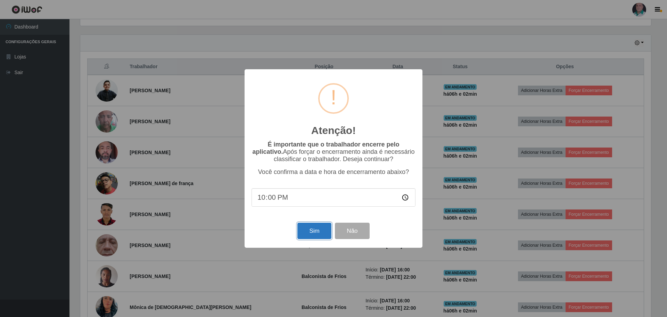
click at [317, 232] on button "Sim" at bounding box center [314, 230] width 34 height 16
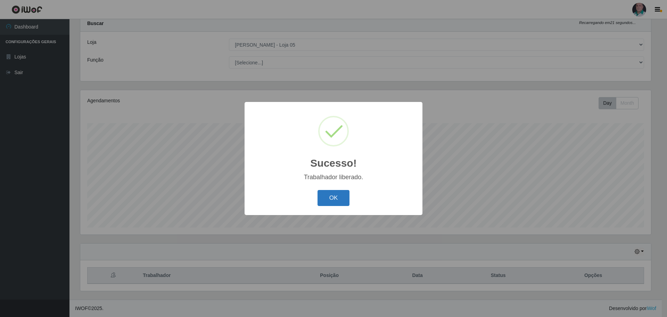
click at [330, 198] on button "OK" at bounding box center [334, 198] width 32 height 16
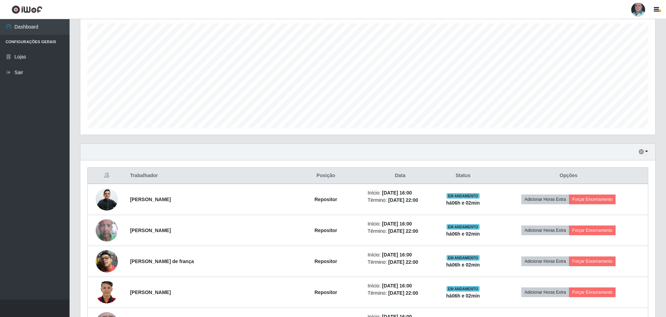
scroll to position [160, 0]
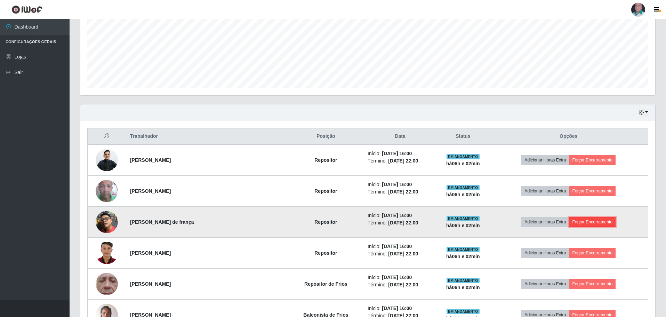
click at [579, 219] on button "Forçar Encerramento" at bounding box center [592, 222] width 47 height 10
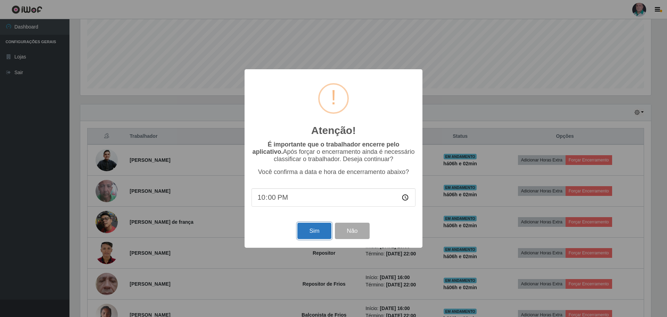
click at [312, 232] on button "Sim" at bounding box center [314, 230] width 34 height 16
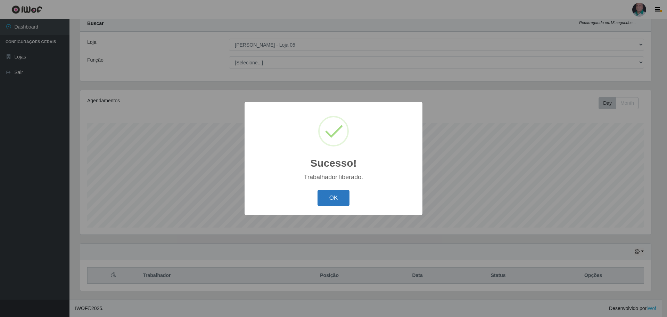
click at [325, 194] on button "OK" at bounding box center [334, 198] width 32 height 16
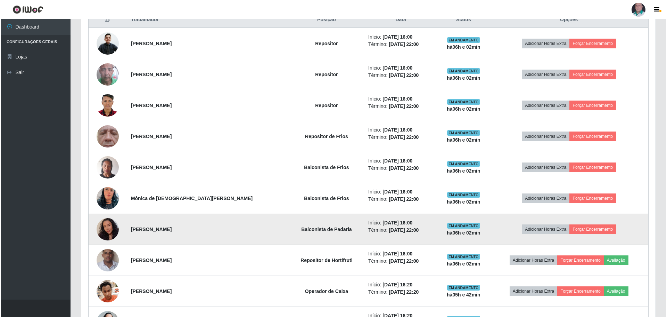
scroll to position [264, 0]
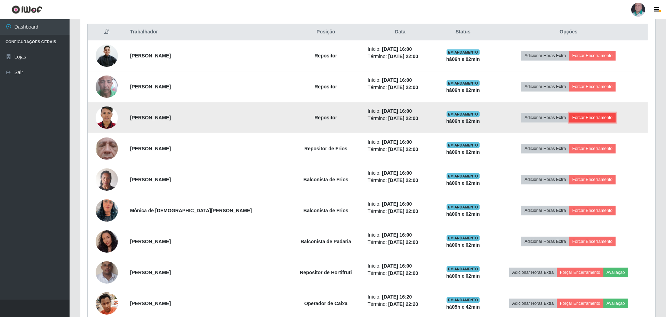
click at [576, 116] on button "Forçar Encerramento" at bounding box center [592, 118] width 47 height 10
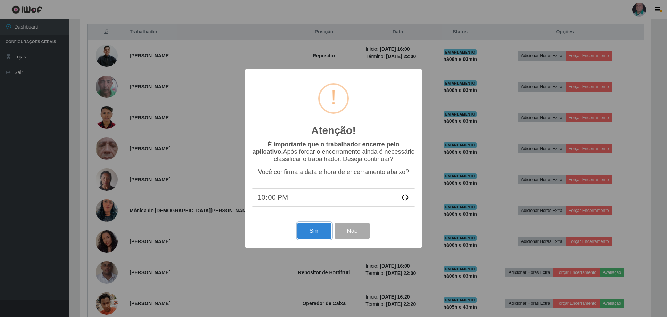
click at [310, 231] on button "Sim" at bounding box center [314, 230] width 34 height 16
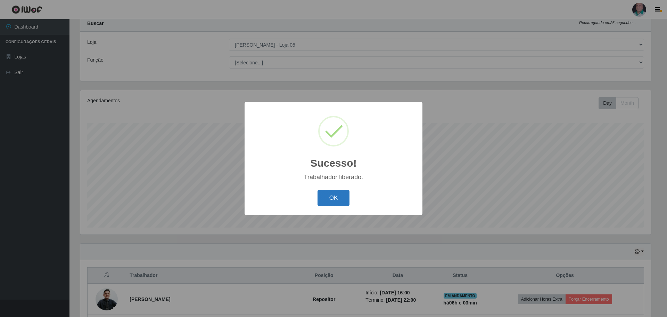
click at [336, 201] on button "OK" at bounding box center [334, 198] width 32 height 16
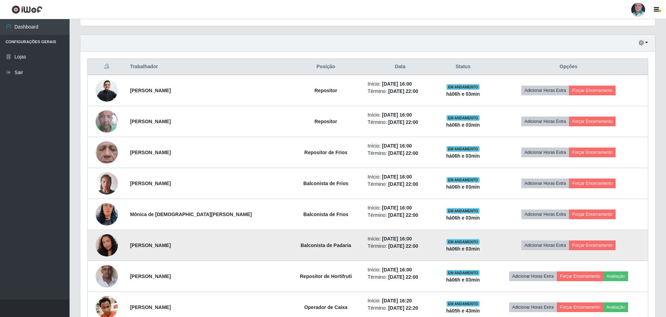
click at [105, 244] on img at bounding box center [107, 245] width 22 height 28
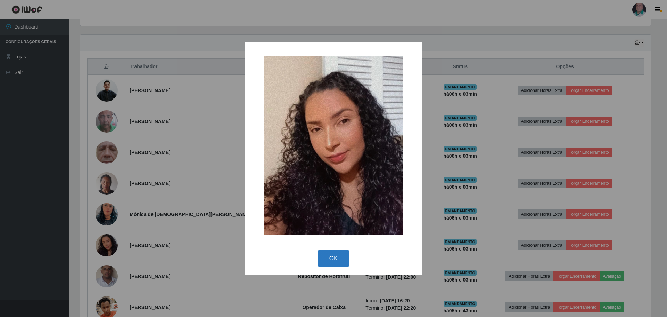
click at [330, 256] on button "OK" at bounding box center [334, 258] width 32 height 16
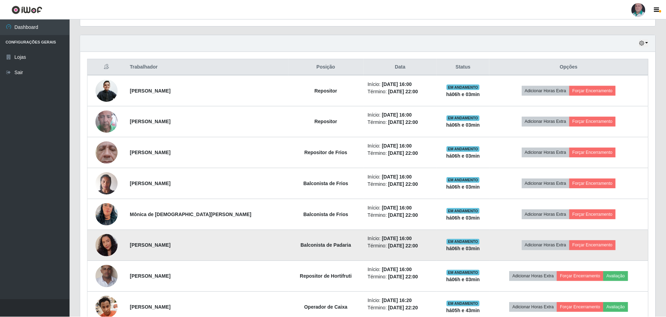
scroll to position [144, 574]
click at [594, 246] on button "Forçar Encerramento" at bounding box center [592, 245] width 47 height 10
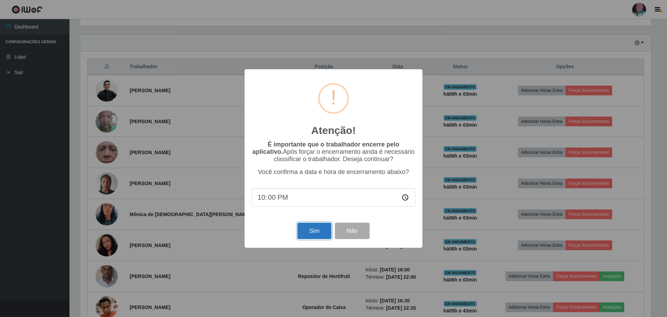
click at [307, 236] on button "Sim" at bounding box center [314, 230] width 34 height 16
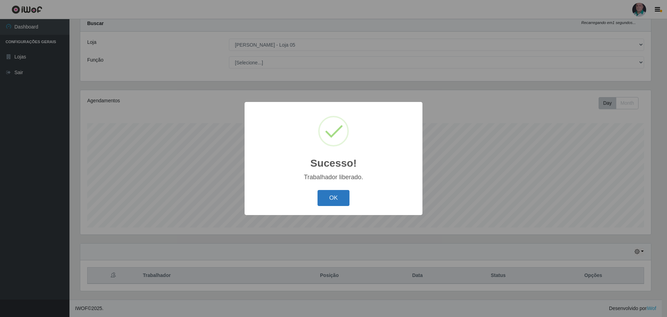
click at [330, 197] on button "OK" at bounding box center [334, 198] width 32 height 16
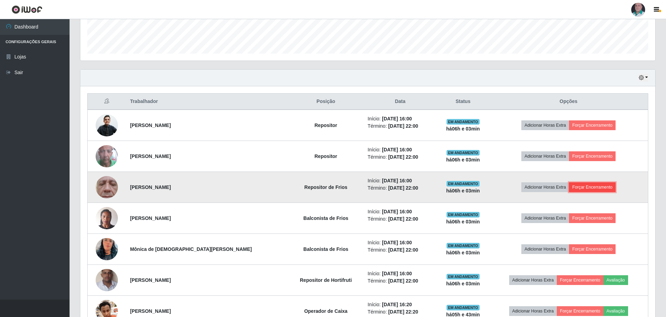
click at [573, 186] on button "Forçar Encerramento" at bounding box center [592, 187] width 47 height 10
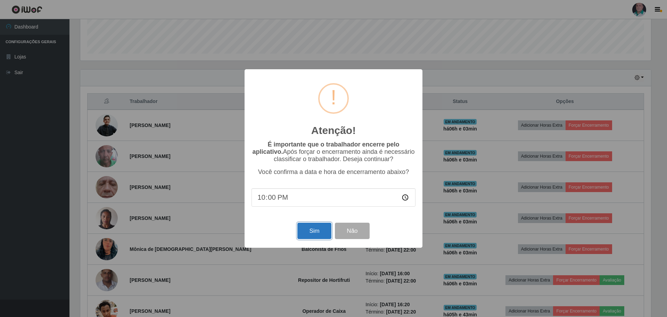
click at [316, 236] on button "Sim" at bounding box center [314, 230] width 34 height 16
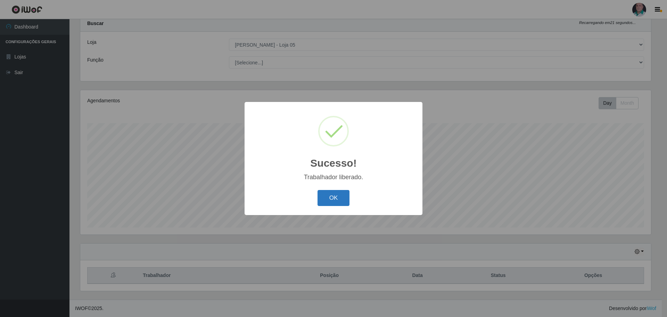
click at [332, 203] on button "OK" at bounding box center [334, 198] width 32 height 16
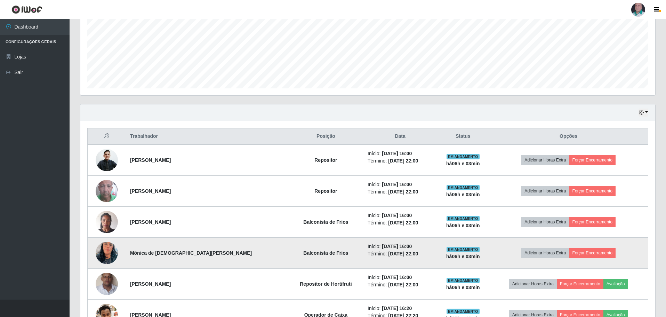
click at [108, 252] on img at bounding box center [107, 253] width 22 height 40
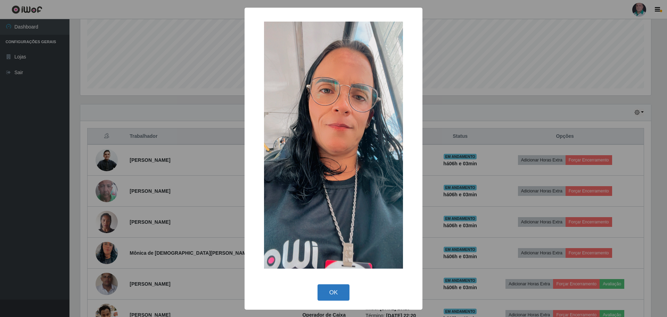
click at [335, 292] on button "OK" at bounding box center [334, 292] width 32 height 16
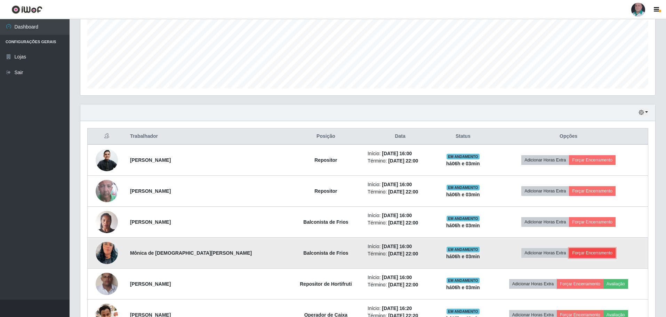
click at [594, 251] on button "Forçar Encerramento" at bounding box center [592, 253] width 47 height 10
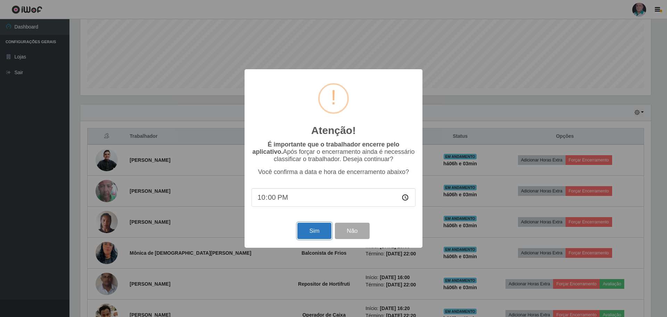
click at [308, 235] on button "Sim" at bounding box center [314, 230] width 34 height 16
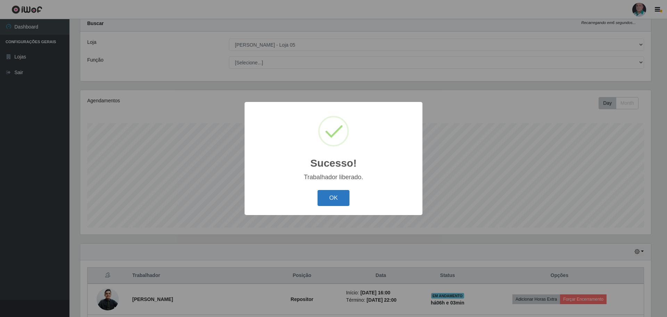
click at [327, 202] on button "OK" at bounding box center [334, 198] width 32 height 16
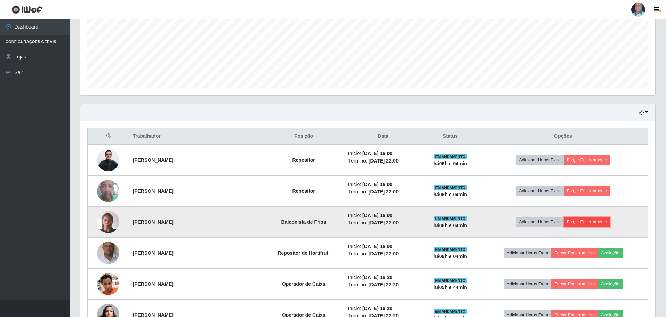
click at [576, 220] on button "Forçar Encerramento" at bounding box center [586, 222] width 47 height 10
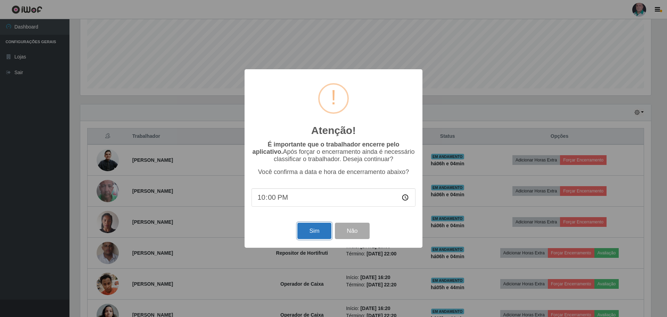
click at [312, 231] on button "Sim" at bounding box center [314, 230] width 34 height 16
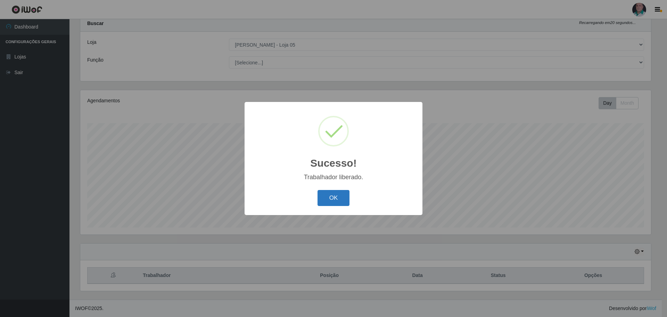
click at [332, 199] on button "OK" at bounding box center [334, 198] width 32 height 16
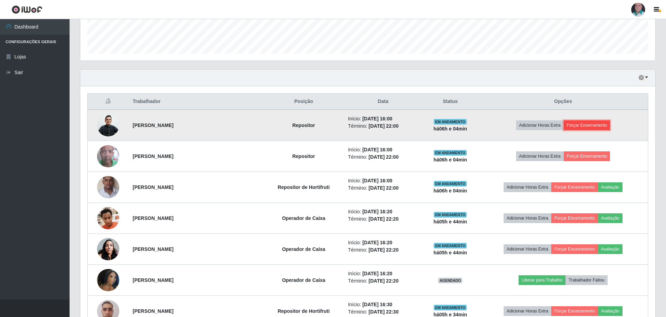
click at [582, 125] on button "Forçar Encerramento" at bounding box center [586, 125] width 47 height 10
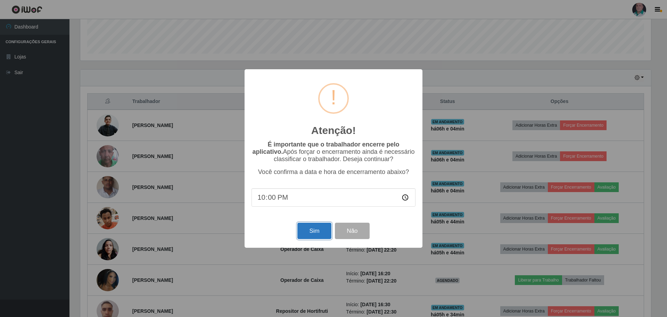
click at [311, 235] on button "Sim" at bounding box center [314, 230] width 34 height 16
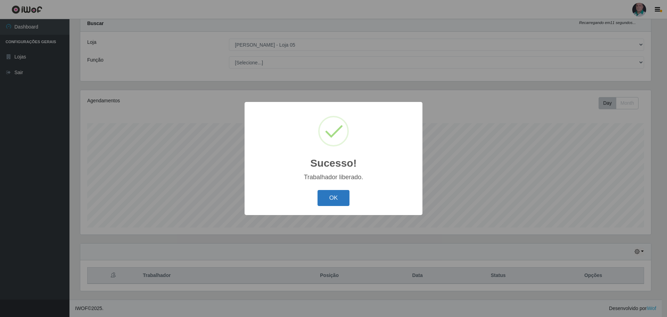
click at [333, 196] on button "OK" at bounding box center [334, 198] width 32 height 16
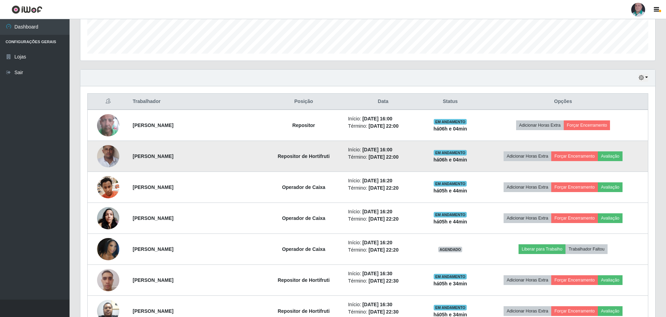
click at [106, 155] on img at bounding box center [108, 156] width 22 height 40
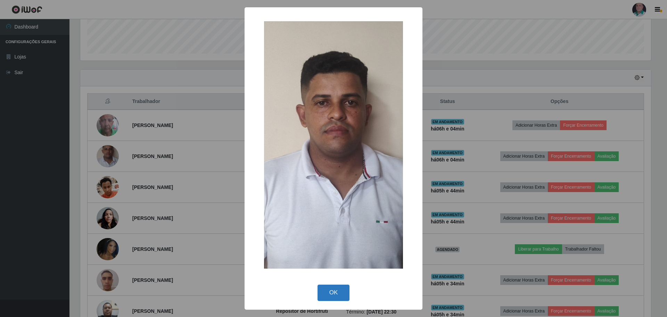
click at [333, 292] on button "OK" at bounding box center [334, 292] width 32 height 16
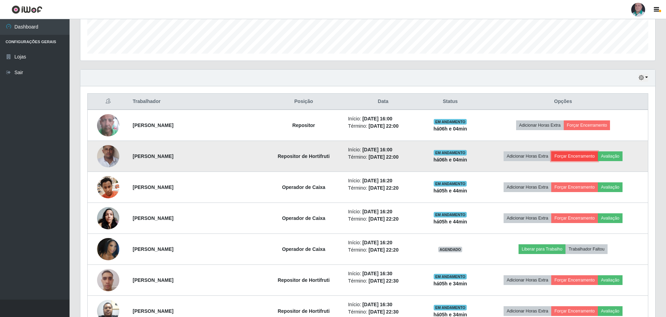
click at [584, 155] on button "Forçar Encerramento" at bounding box center [574, 156] width 47 height 10
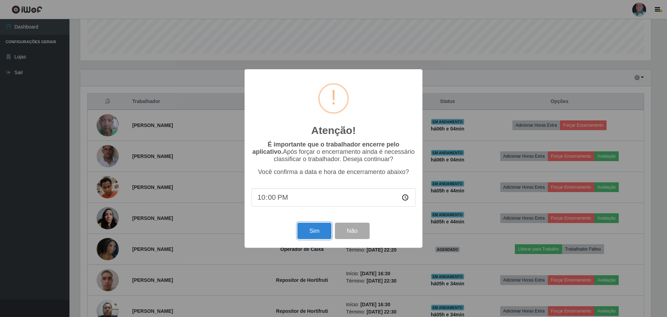
drag, startPoint x: 311, startPoint y: 232, endPoint x: 308, endPoint y: 229, distance: 4.4
click at [311, 232] on button "Sim" at bounding box center [314, 230] width 34 height 16
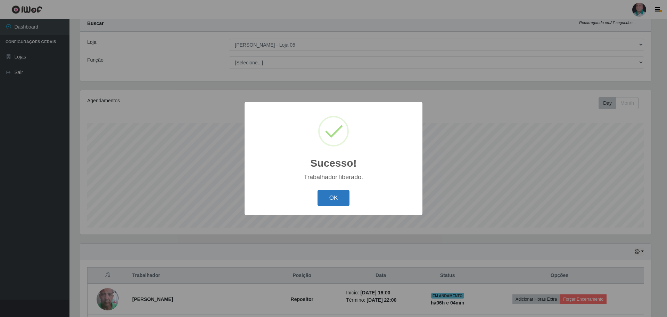
click at [328, 203] on button "OK" at bounding box center [334, 198] width 32 height 16
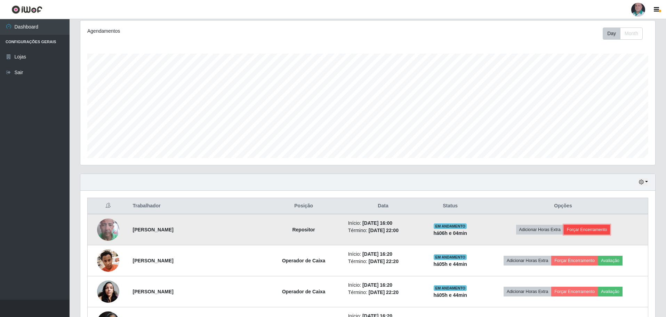
click at [584, 228] on button "Forçar Encerramento" at bounding box center [586, 230] width 47 height 10
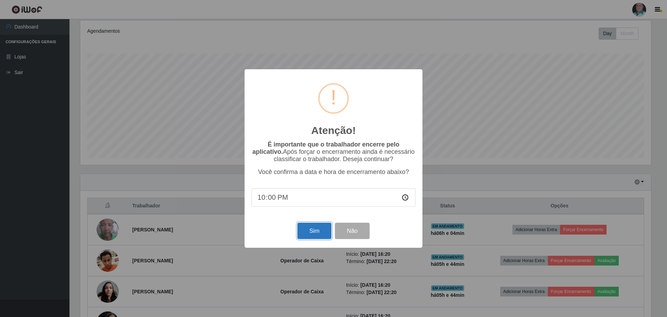
click at [313, 230] on button "Sim" at bounding box center [314, 230] width 34 height 16
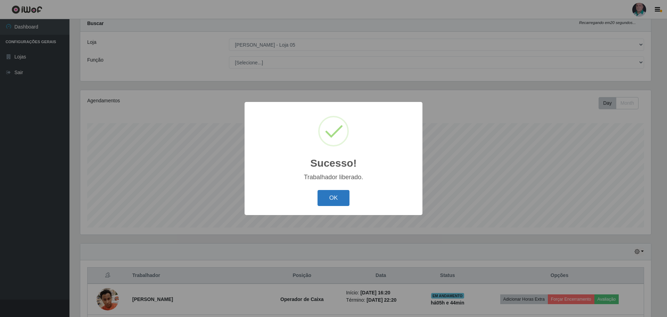
click at [331, 200] on button "OK" at bounding box center [334, 198] width 32 height 16
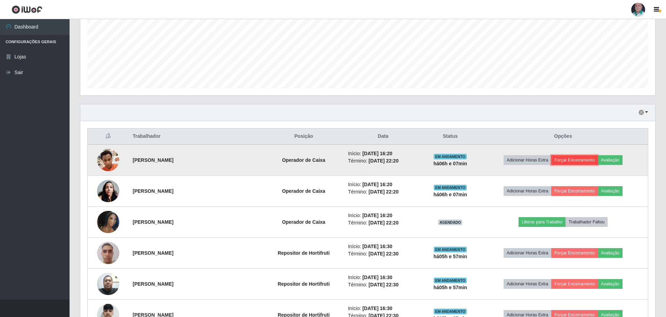
click at [579, 161] on button "Forçar Encerramento" at bounding box center [574, 160] width 47 height 10
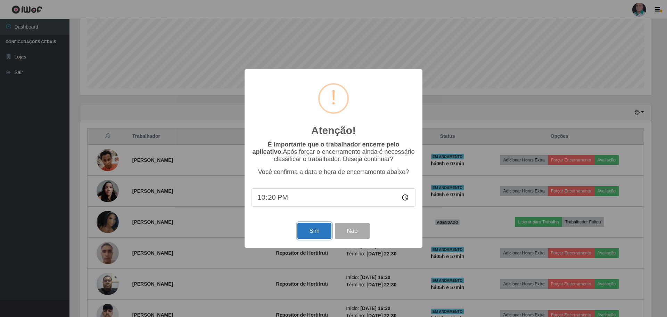
click at [314, 234] on button "Sim" at bounding box center [314, 230] width 34 height 16
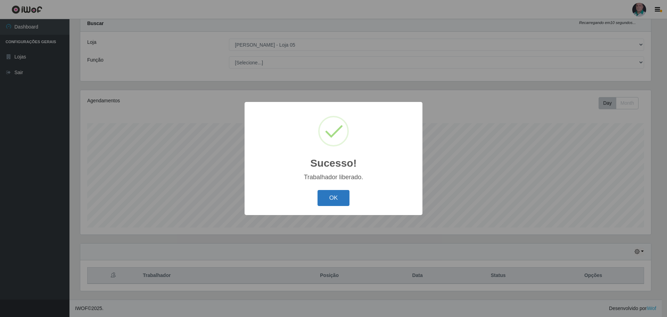
click at [340, 201] on button "OK" at bounding box center [334, 198] width 32 height 16
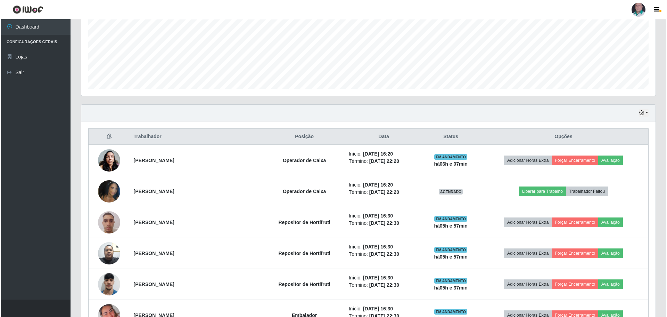
scroll to position [160, 0]
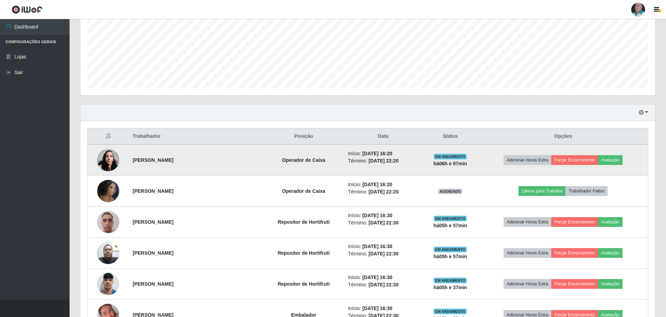
click at [105, 161] on img at bounding box center [108, 160] width 22 height 30
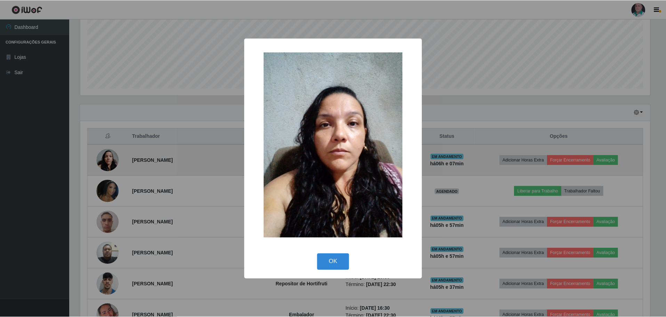
scroll to position [144, 571]
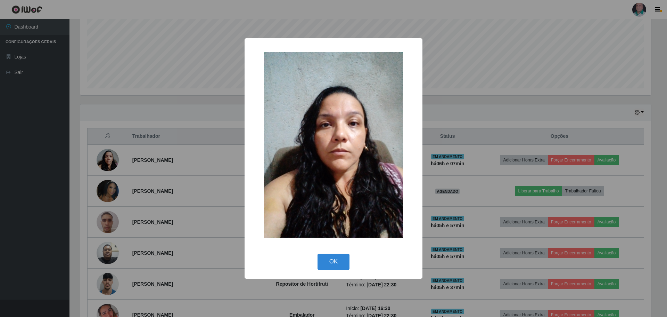
click at [178, 162] on div "× OK Cancel" at bounding box center [333, 158] width 667 height 317
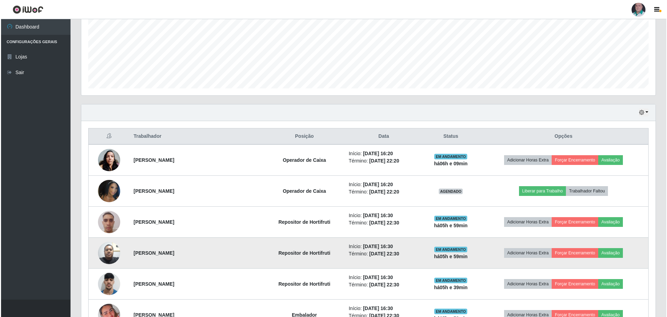
scroll to position [195, 0]
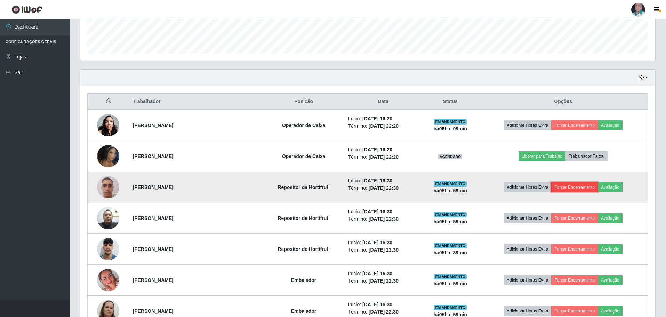
click at [579, 186] on button "Forçar Encerramento" at bounding box center [574, 187] width 47 height 10
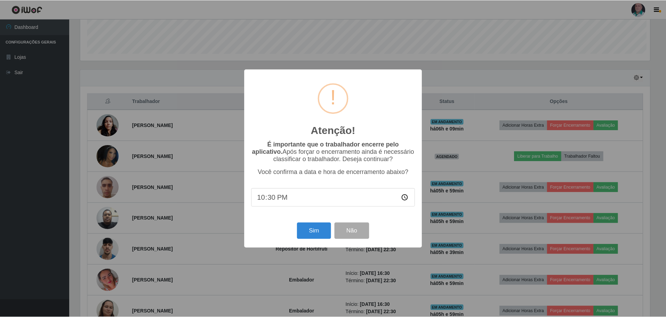
scroll to position [144, 571]
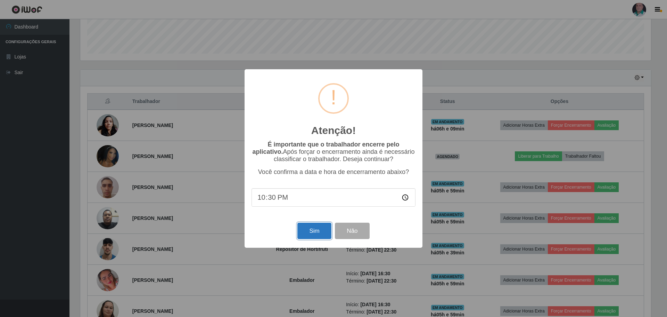
click at [314, 233] on button "Sim" at bounding box center [314, 230] width 34 height 16
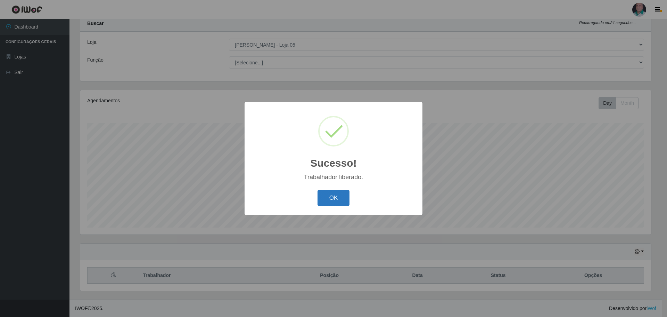
click at [328, 201] on button "OK" at bounding box center [334, 198] width 32 height 16
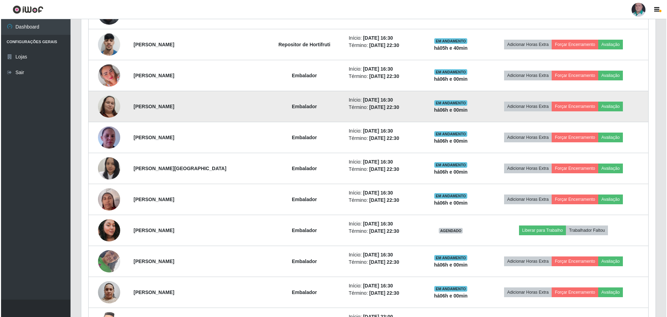
scroll to position [369, 0]
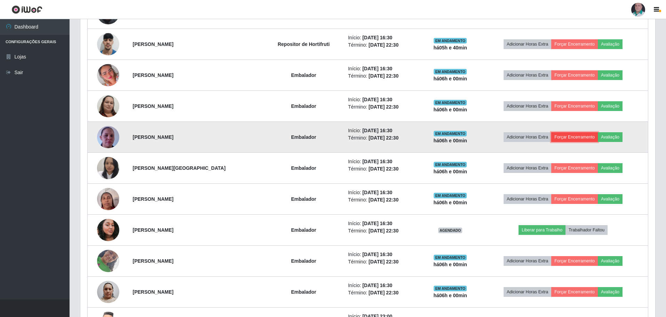
click at [574, 136] on button "Forçar Encerramento" at bounding box center [574, 137] width 47 height 10
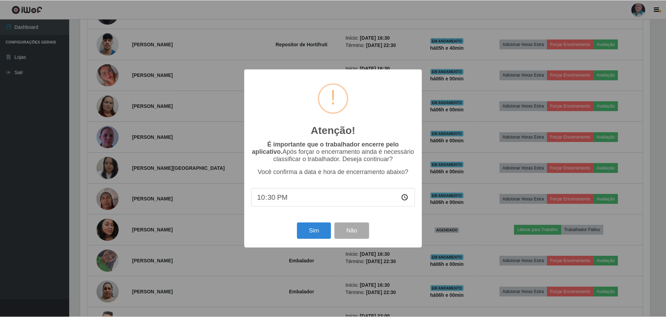
scroll to position [144, 571]
click at [310, 232] on button "Sim" at bounding box center [314, 230] width 34 height 16
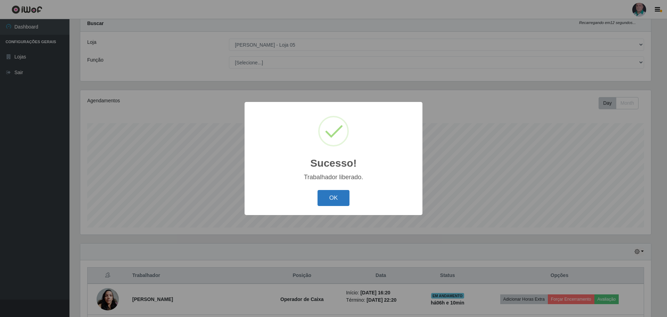
click at [335, 200] on button "OK" at bounding box center [334, 198] width 32 height 16
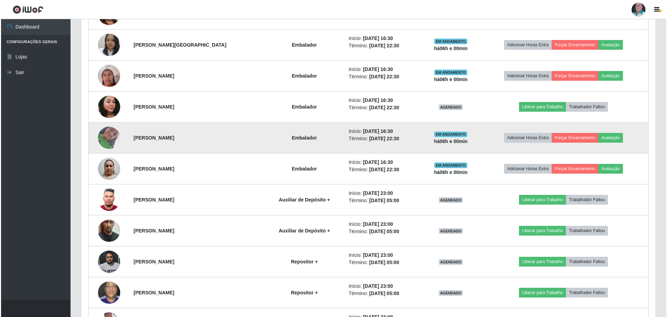
scroll to position [473, 0]
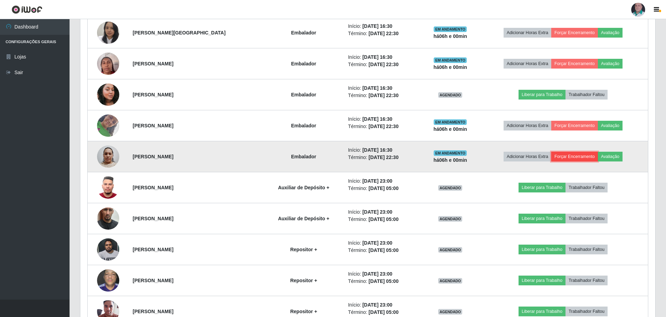
click at [571, 156] on button "Forçar Encerramento" at bounding box center [574, 157] width 47 height 10
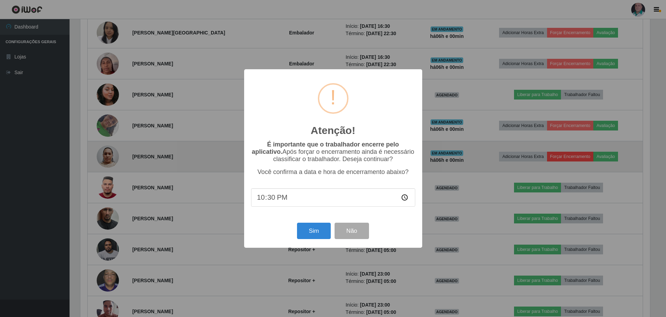
scroll to position [144, 571]
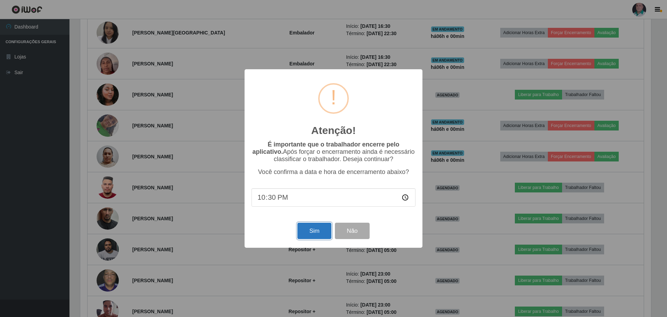
click at [310, 234] on button "Sim" at bounding box center [314, 230] width 34 height 16
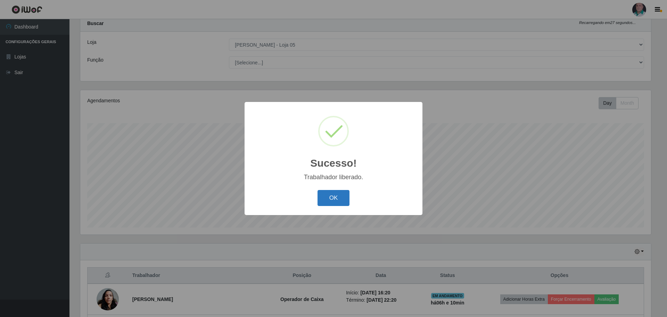
click at [332, 204] on button "OK" at bounding box center [334, 198] width 32 height 16
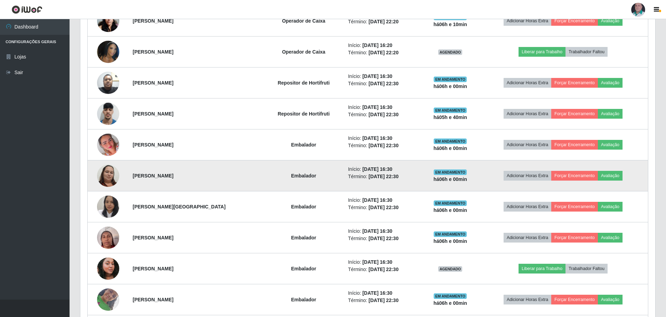
scroll to position [334, 0]
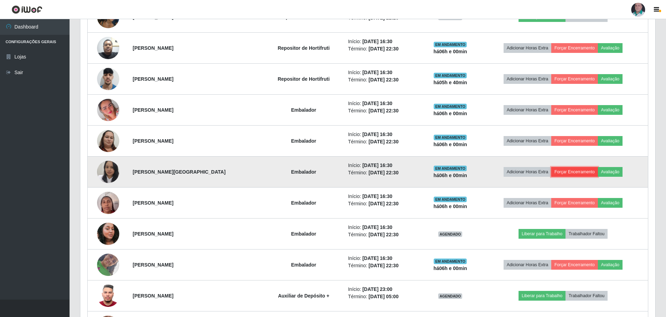
click at [571, 172] on button "Forçar Encerramento" at bounding box center [574, 172] width 47 height 10
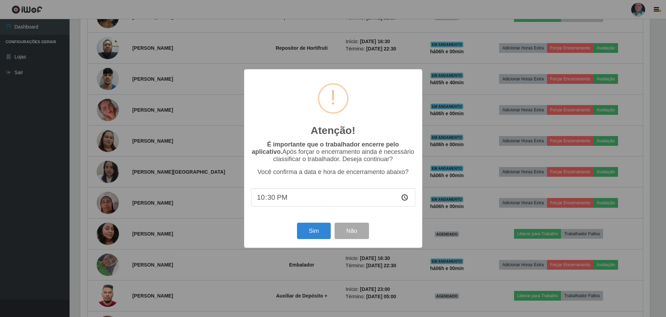
scroll to position [144, 571]
click at [312, 236] on button "Sim" at bounding box center [314, 230] width 34 height 16
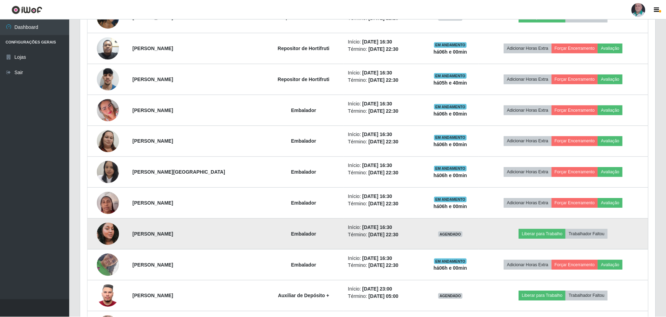
scroll to position [347385, 346955]
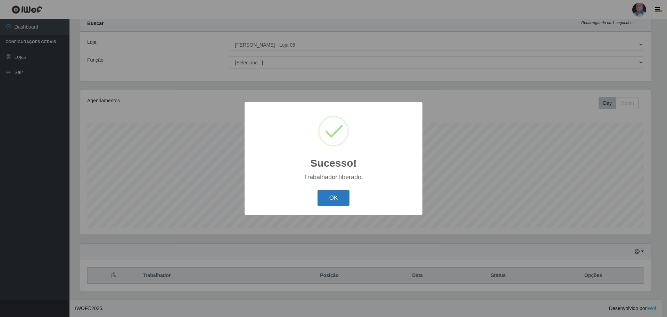
click at [331, 200] on button "OK" at bounding box center [334, 198] width 32 height 16
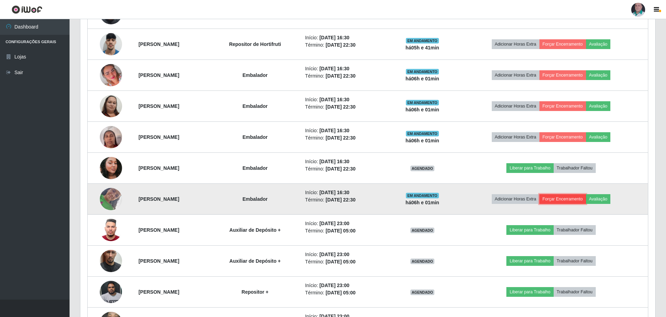
click at [571, 197] on button "Forçar Encerramento" at bounding box center [562, 199] width 47 height 10
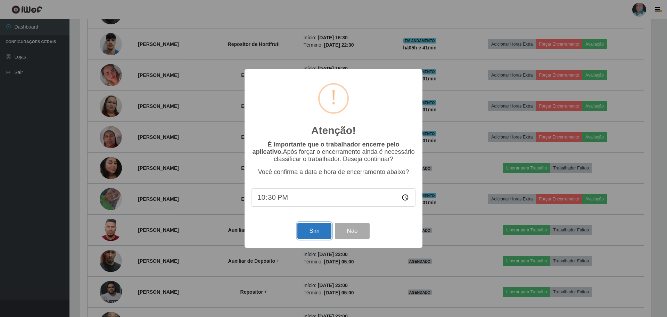
click at [320, 233] on button "Sim" at bounding box center [314, 230] width 34 height 16
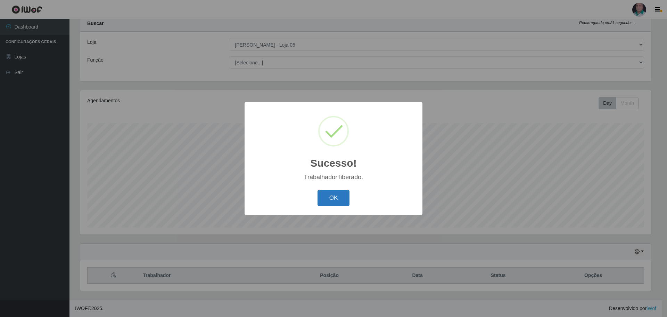
click at [336, 203] on button "OK" at bounding box center [334, 198] width 32 height 16
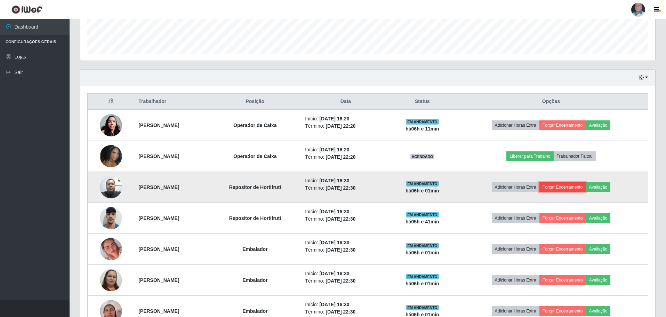
click at [577, 188] on button "Forçar Encerramento" at bounding box center [562, 187] width 47 height 10
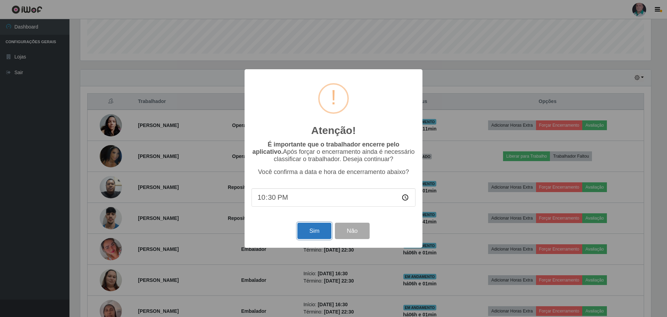
click at [318, 231] on button "Sim" at bounding box center [314, 230] width 34 height 16
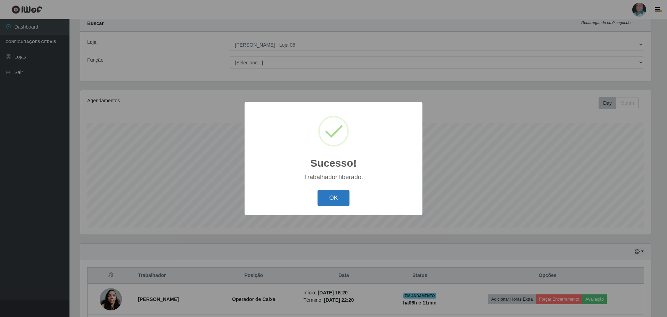
click at [336, 199] on button "OK" at bounding box center [334, 198] width 32 height 16
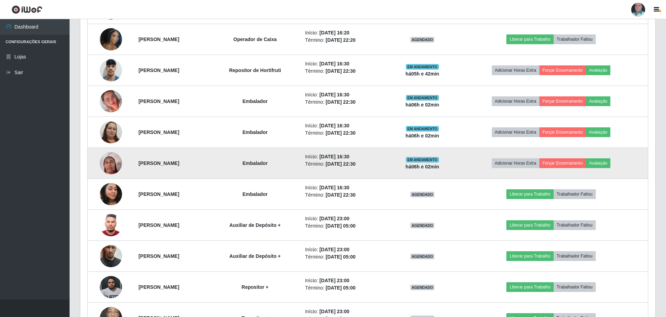
scroll to position [299, 0]
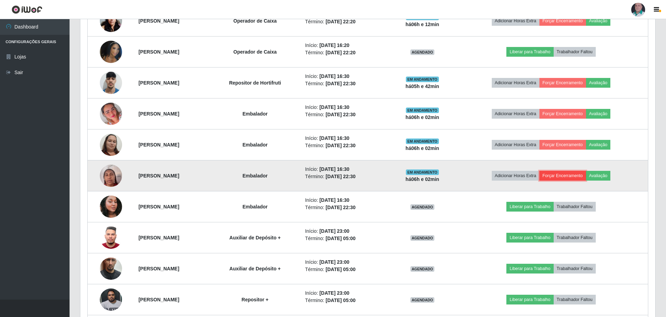
click at [579, 176] on button "Forçar Encerramento" at bounding box center [562, 176] width 47 height 10
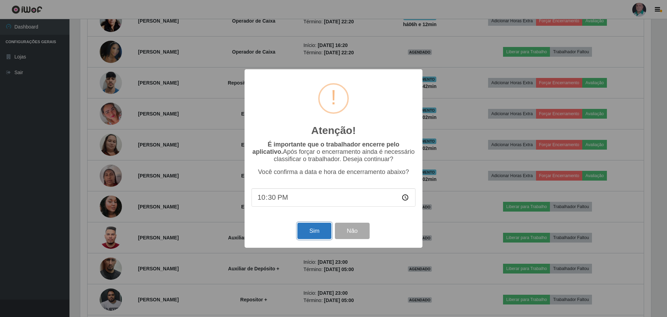
click at [310, 239] on button "Sim" at bounding box center [314, 230] width 34 height 16
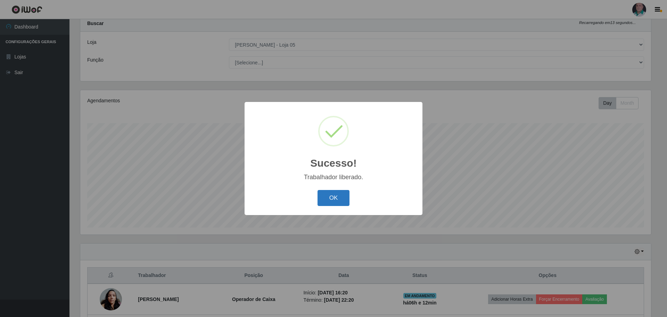
drag, startPoint x: 324, startPoint y: 201, endPoint x: 326, endPoint y: 198, distance: 3.8
click at [325, 199] on button "OK" at bounding box center [334, 198] width 32 height 16
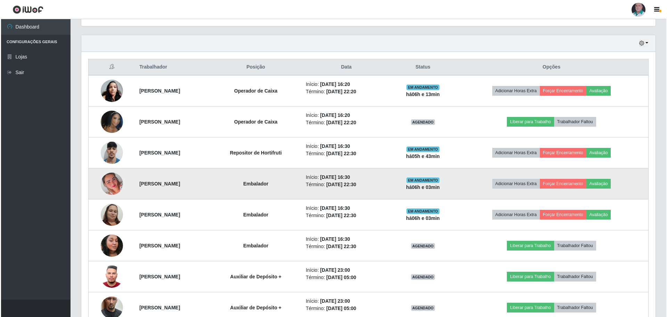
scroll to position [230, 0]
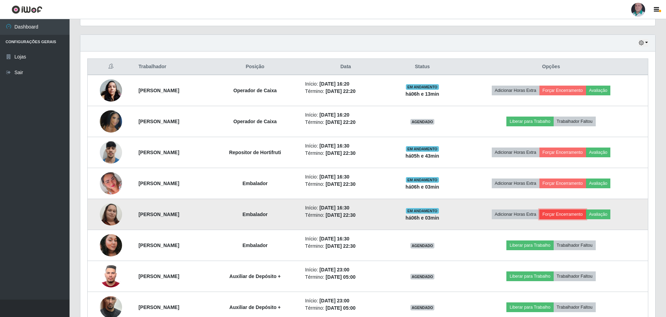
click at [579, 214] on button "Forçar Encerramento" at bounding box center [562, 214] width 47 height 10
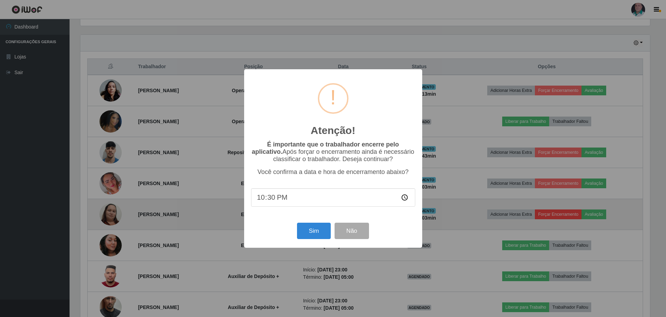
scroll to position [144, 571]
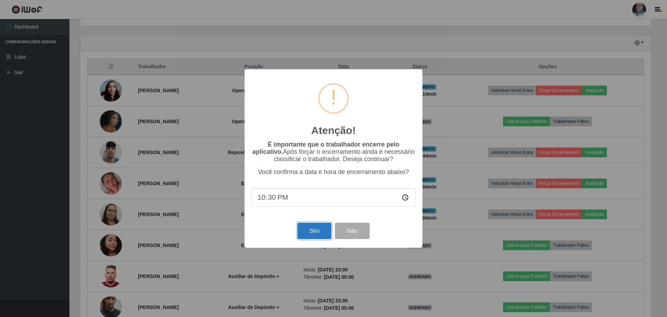
click at [309, 231] on button "Sim" at bounding box center [314, 230] width 34 height 16
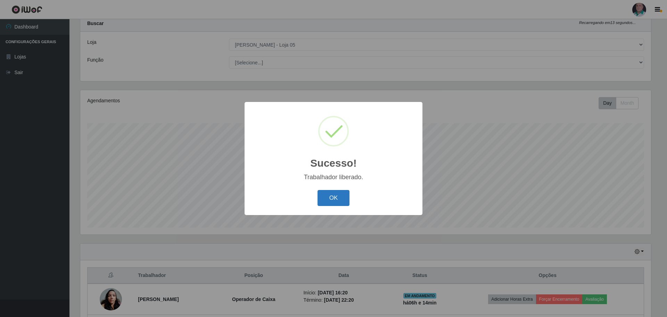
click at [326, 197] on button "OK" at bounding box center [334, 198] width 32 height 16
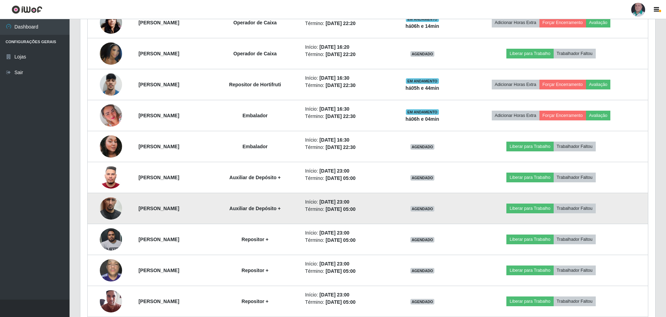
scroll to position [299, 0]
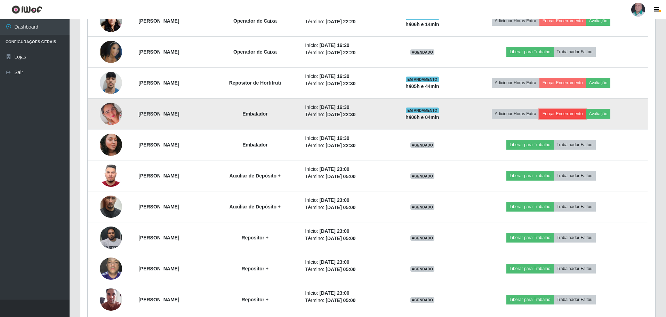
click at [569, 111] on button "Forçar Encerramento" at bounding box center [562, 114] width 47 height 10
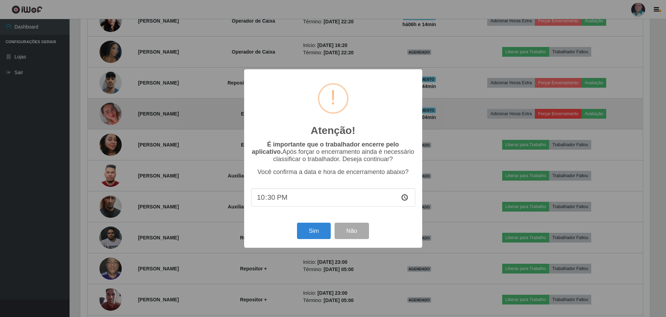
scroll to position [144, 571]
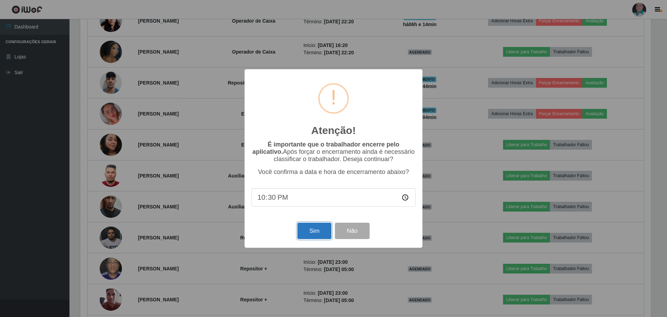
click at [308, 232] on button "Sim" at bounding box center [314, 230] width 34 height 16
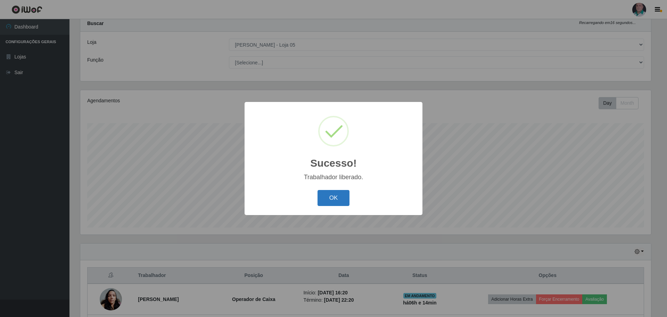
click at [340, 197] on button "OK" at bounding box center [334, 198] width 32 height 16
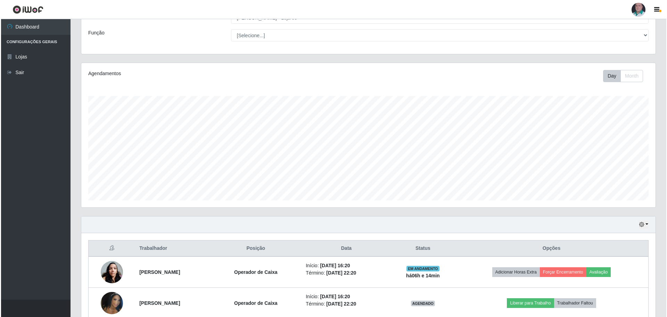
scroll to position [91, 0]
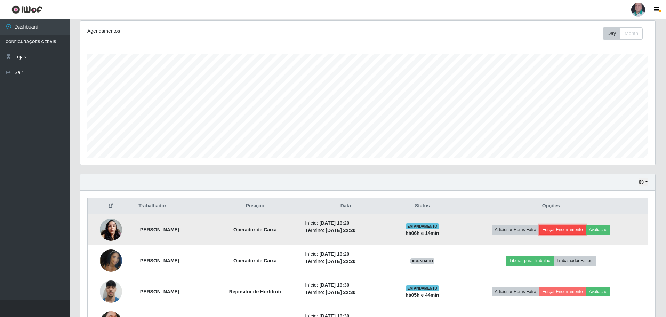
click at [572, 229] on button "Forçar Encerramento" at bounding box center [562, 230] width 47 height 10
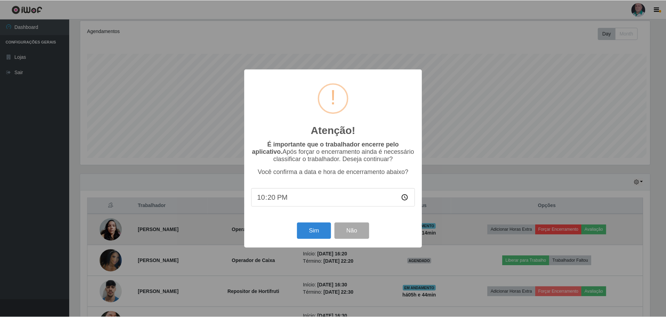
scroll to position [144, 571]
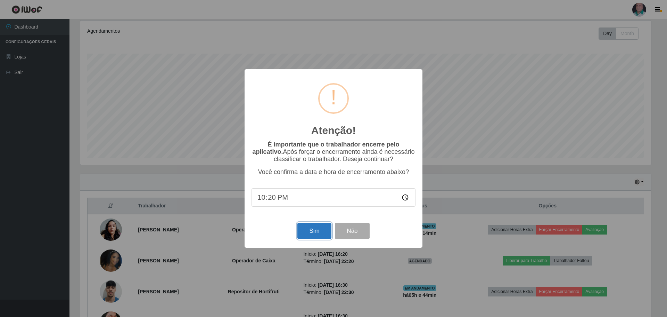
click at [321, 232] on button "Sim" at bounding box center [314, 230] width 34 height 16
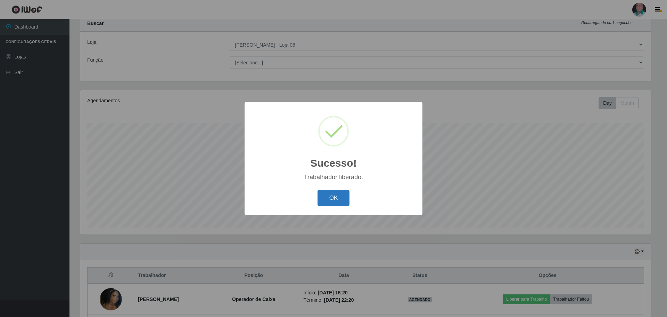
click at [330, 202] on button "OK" at bounding box center [334, 198] width 32 height 16
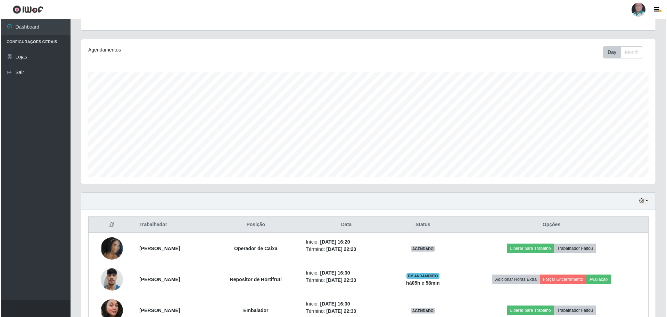
scroll to position [211, 0]
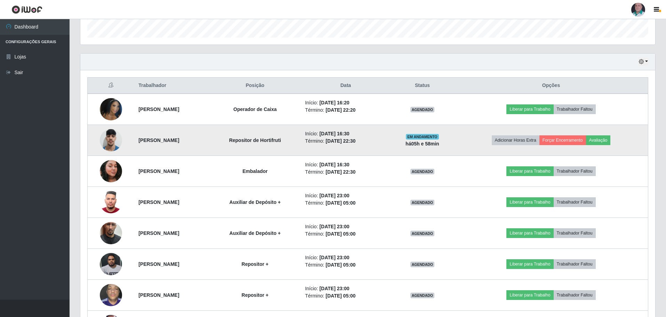
click at [110, 140] on img at bounding box center [111, 140] width 22 height 30
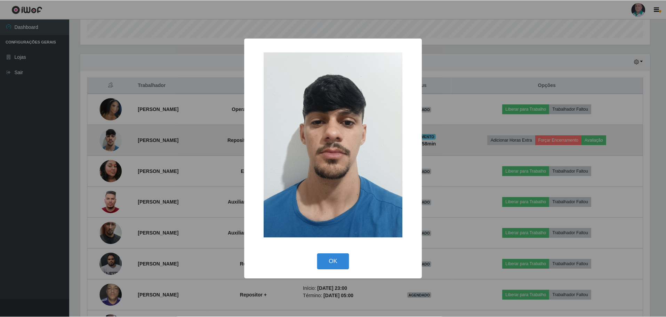
scroll to position [144, 571]
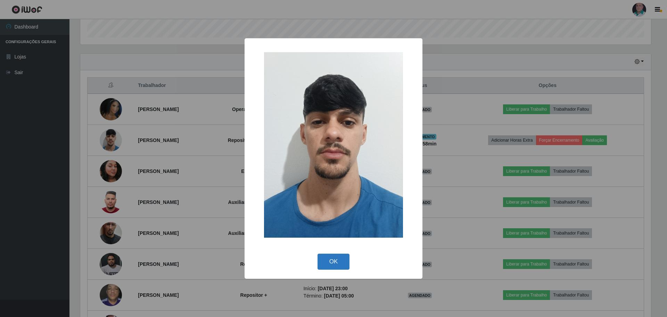
click at [327, 261] on button "OK" at bounding box center [334, 261] width 32 height 16
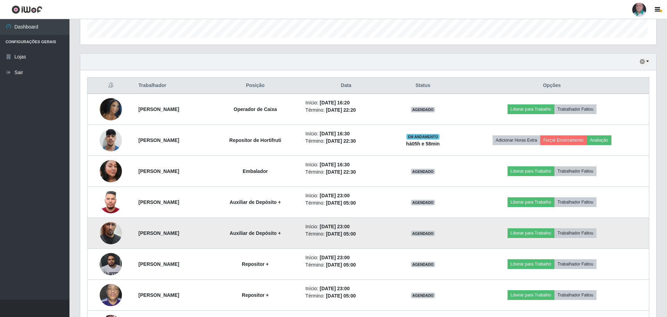
scroll to position [144, 574]
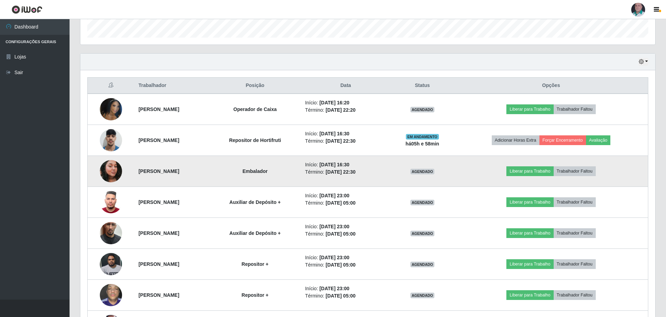
click at [112, 168] on img at bounding box center [111, 171] width 22 height 40
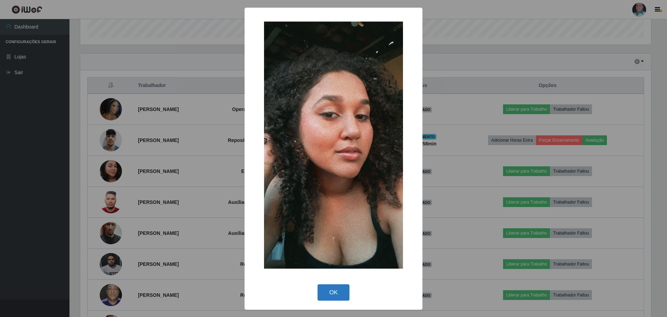
click at [336, 293] on button "OK" at bounding box center [334, 292] width 32 height 16
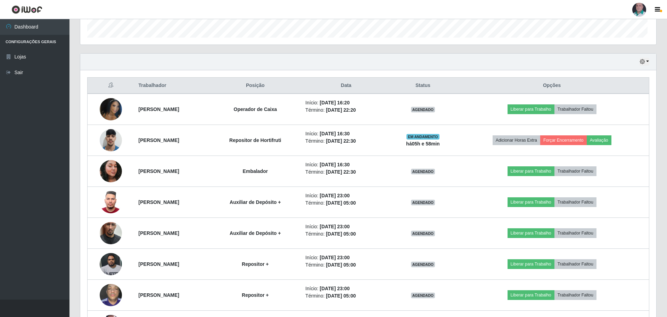
scroll to position [144, 574]
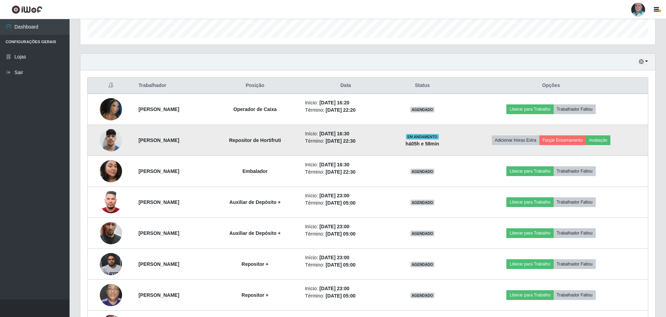
click at [104, 143] on img at bounding box center [111, 140] width 22 height 30
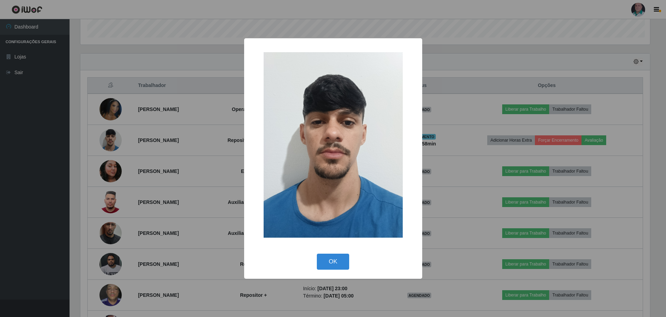
scroll to position [144, 571]
click at [335, 263] on button "OK" at bounding box center [334, 261] width 32 height 16
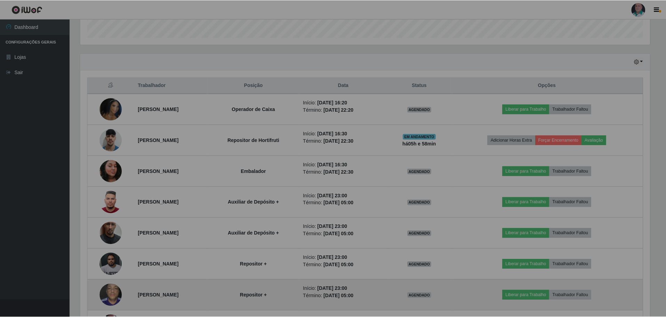
scroll to position [144, 574]
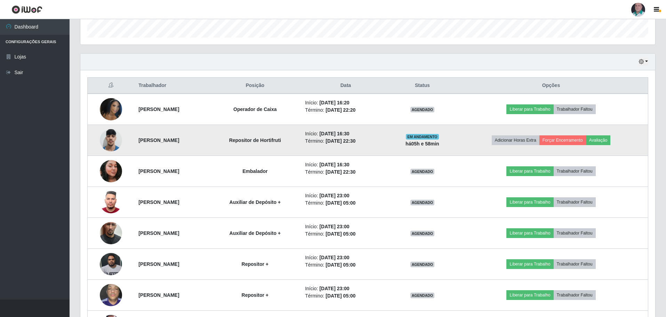
click at [103, 134] on img at bounding box center [111, 140] width 22 height 30
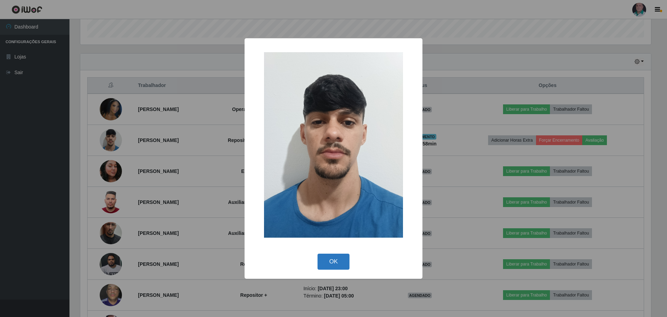
click at [342, 264] on button "OK" at bounding box center [334, 261] width 32 height 16
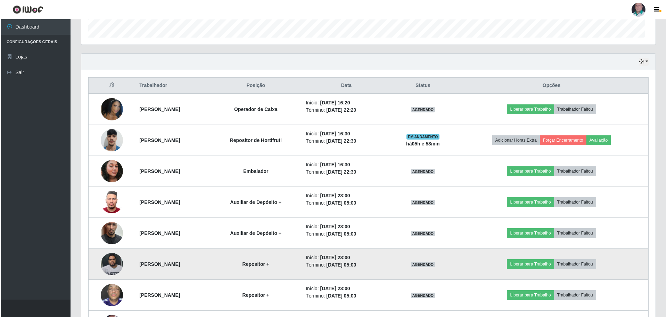
scroll to position [144, 574]
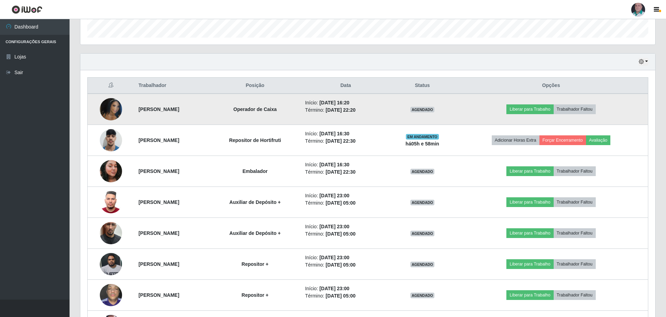
click at [108, 114] on img at bounding box center [111, 109] width 22 height 40
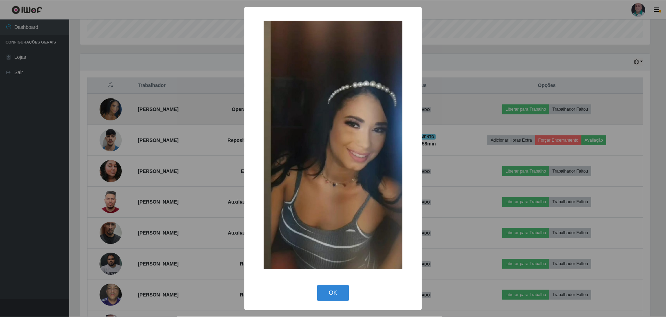
scroll to position [144, 571]
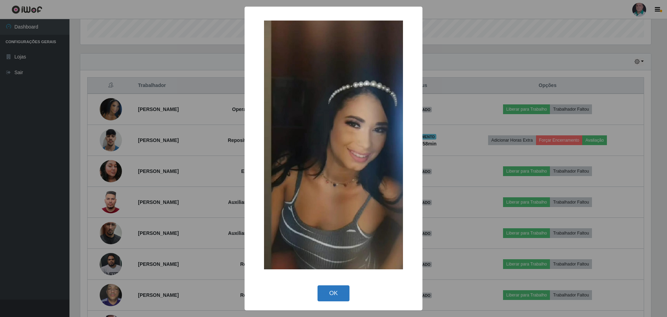
click at [336, 291] on button "OK" at bounding box center [334, 293] width 32 height 16
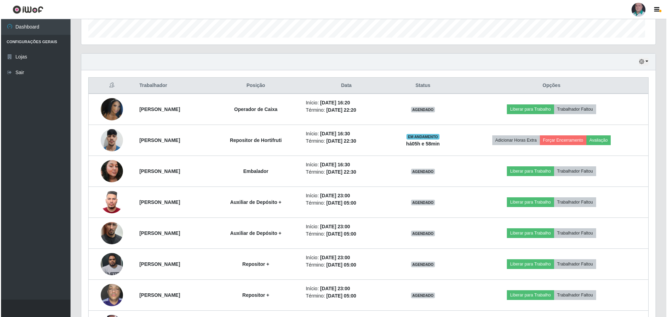
scroll to position [144, 574]
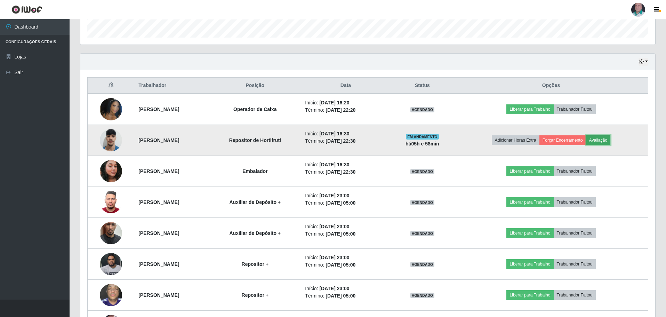
click at [610, 136] on button "Avaliação" at bounding box center [598, 140] width 25 height 10
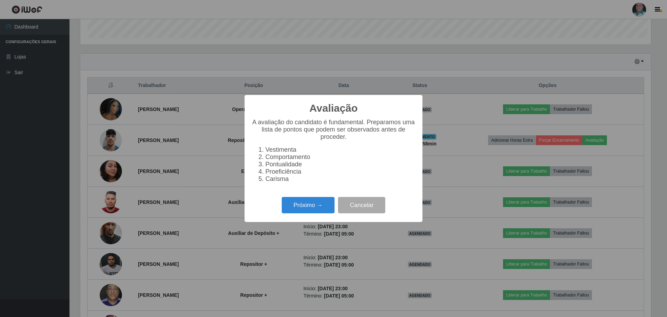
scroll to position [144, 571]
click at [292, 209] on button "Próximo →" at bounding box center [308, 205] width 53 height 16
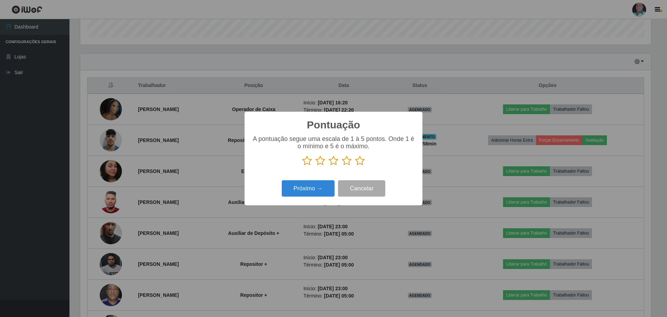
click at [362, 162] on icon at bounding box center [360, 160] width 10 height 10
click at [355, 166] on input "radio" at bounding box center [355, 166] width 0 height 0
click at [301, 189] on button "Próximo →" at bounding box center [308, 188] width 53 height 16
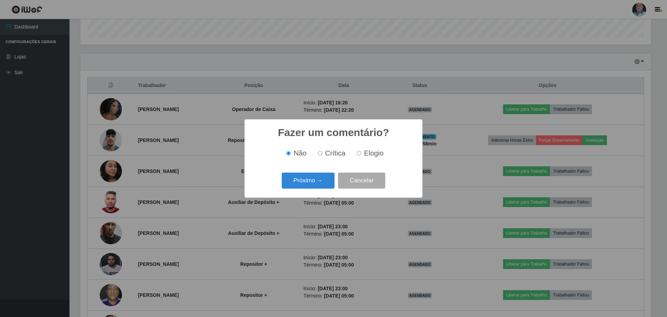
scroll to position [347385, 346958]
click at [360, 152] on input "Elogio" at bounding box center [359, 153] width 5 height 5
radio input "true"
click at [301, 183] on button "Próximo →" at bounding box center [308, 180] width 53 height 16
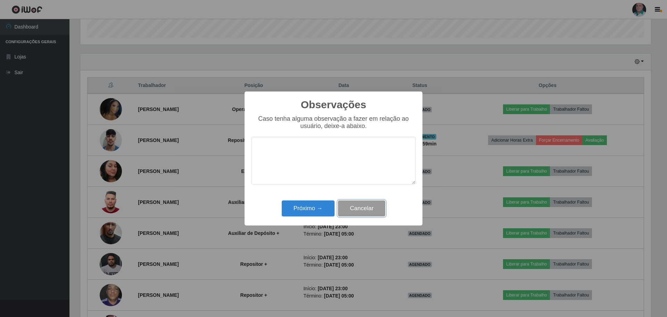
click at [378, 207] on button "Cancelar" at bounding box center [361, 208] width 47 height 16
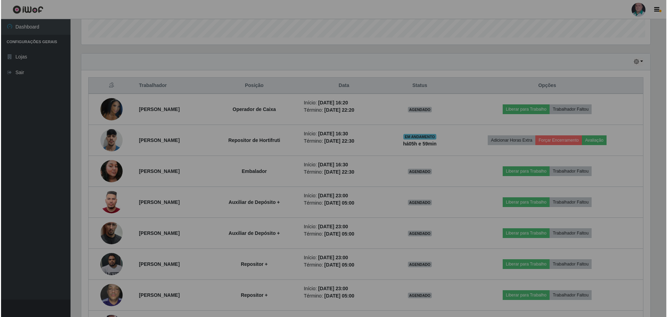
scroll to position [144, 574]
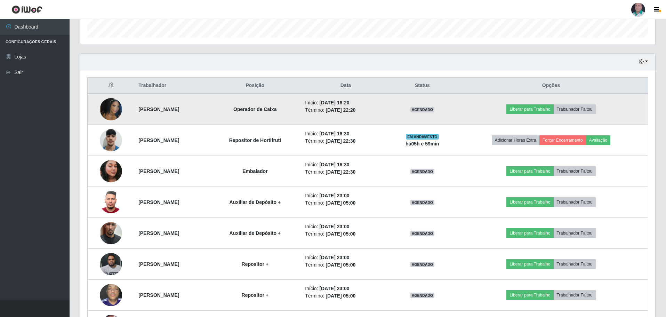
click at [103, 110] on img at bounding box center [111, 109] width 22 height 40
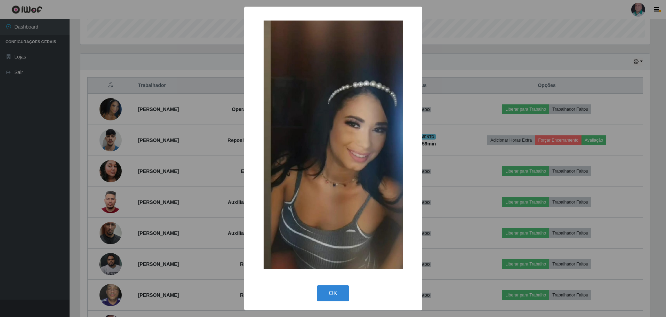
scroll to position [144, 571]
click at [335, 291] on button "OK" at bounding box center [334, 293] width 32 height 16
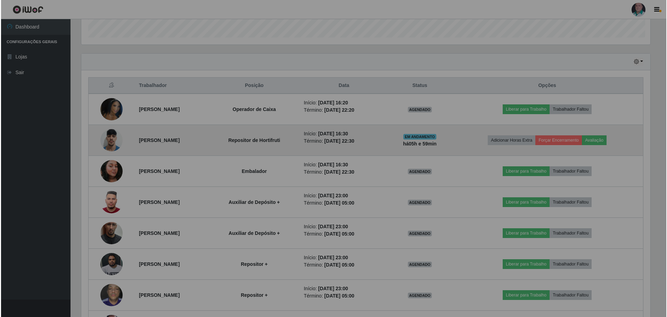
scroll to position [144, 574]
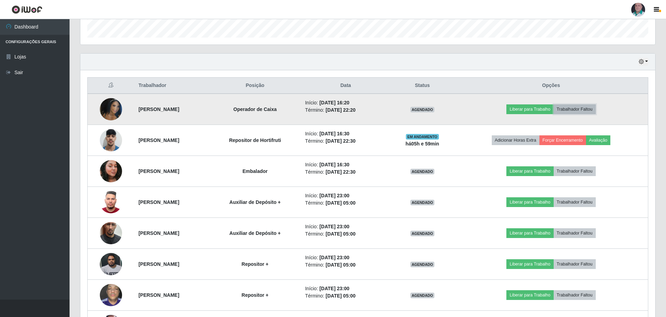
click at [595, 107] on button "Trabalhador Faltou" at bounding box center [574, 109] width 42 height 10
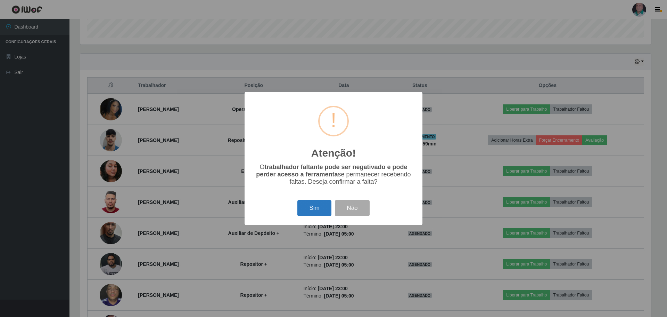
click at [310, 210] on button "Sim" at bounding box center [314, 208] width 34 height 16
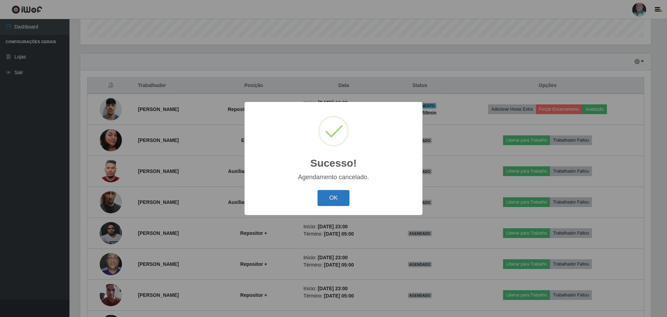
click at [336, 197] on button "OK" at bounding box center [334, 198] width 32 height 16
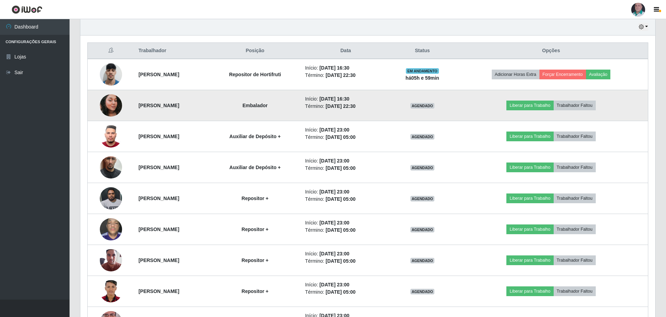
click at [110, 105] on img at bounding box center [111, 105] width 22 height 40
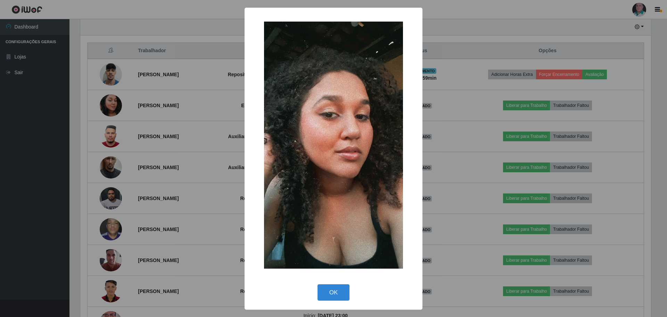
click at [317, 297] on div "OK Cancel" at bounding box center [334, 292] width 164 height 20
click at [347, 292] on button "OK" at bounding box center [334, 292] width 32 height 16
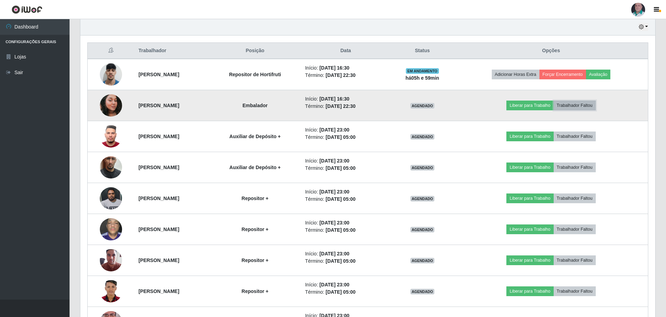
click at [591, 104] on button "Trabalhador Faltou" at bounding box center [574, 105] width 42 height 10
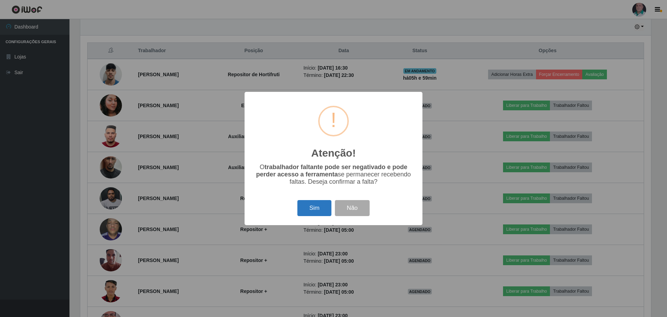
click at [318, 204] on button "Sim" at bounding box center [314, 208] width 34 height 16
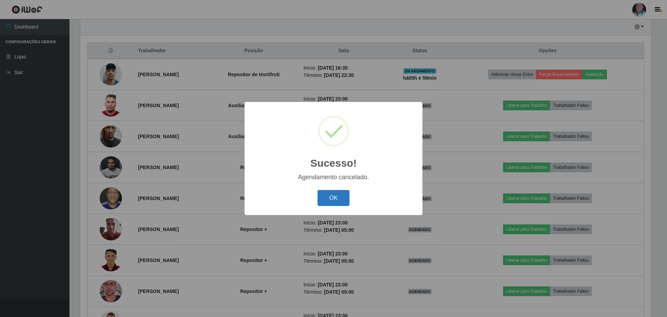
click at [332, 198] on button "OK" at bounding box center [334, 198] width 32 height 16
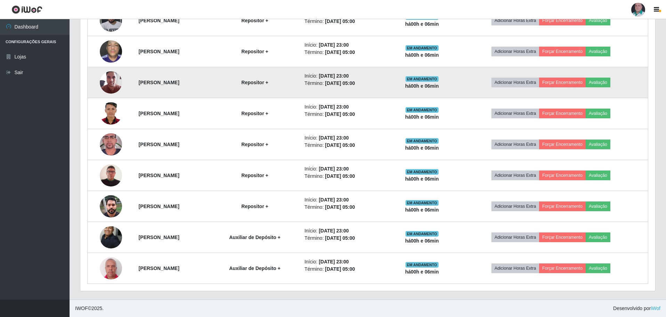
scroll to position [188, 0]
